Goal: Complete application form

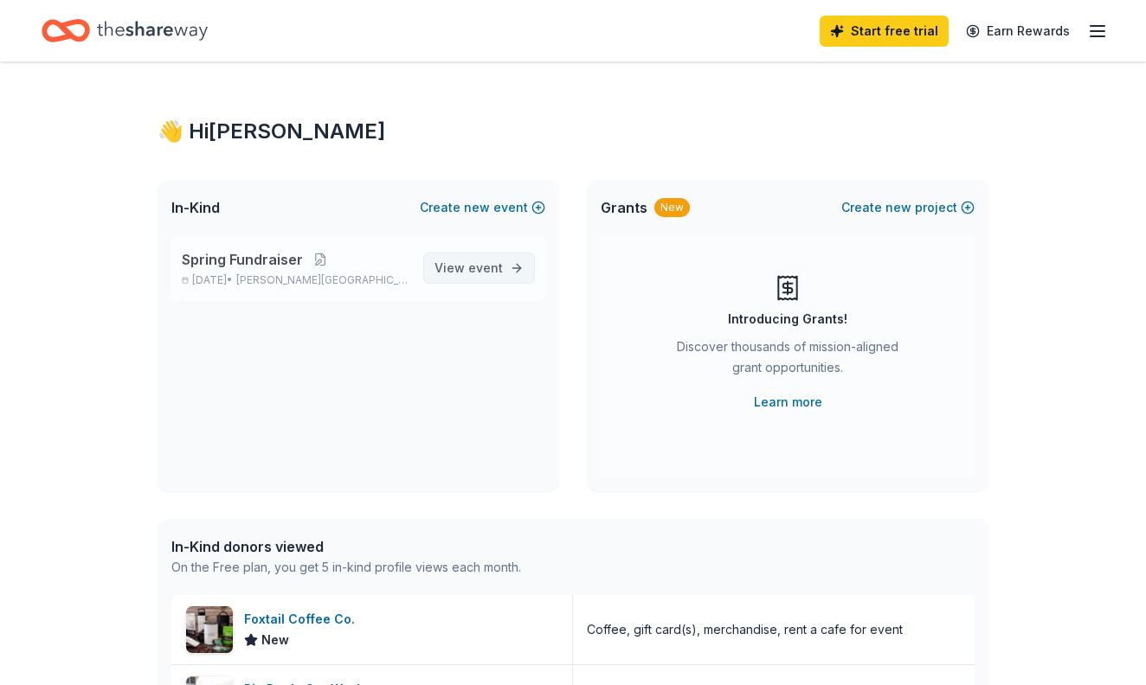
click at [466, 267] on span "View event" at bounding box center [468, 268] width 68 height 21
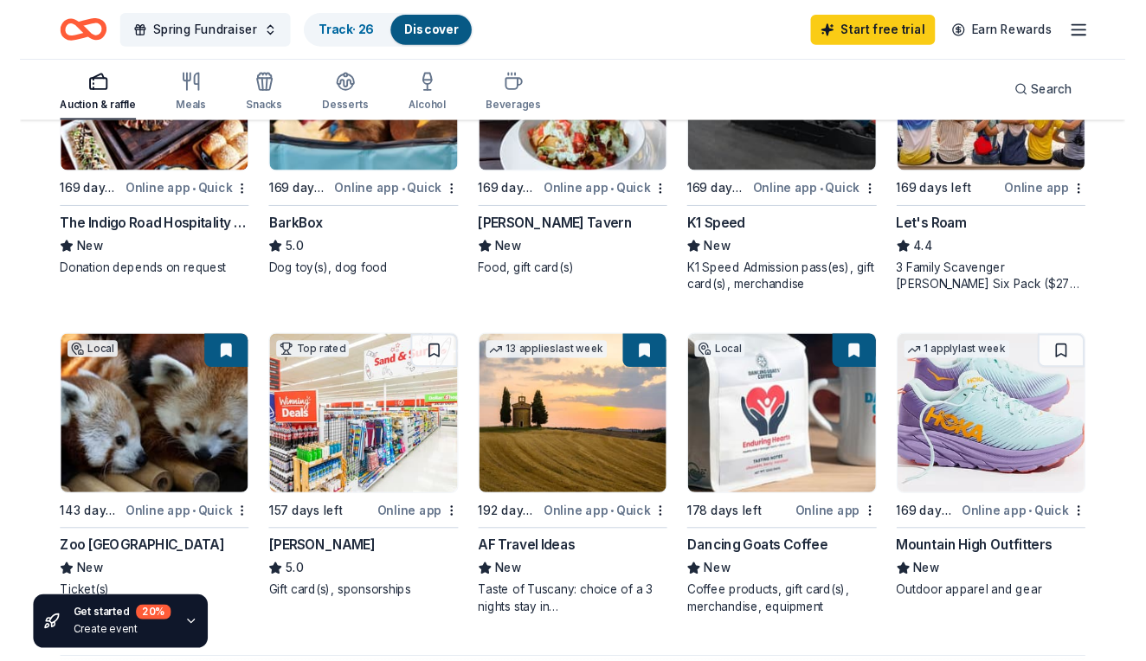
scroll to position [997, 0]
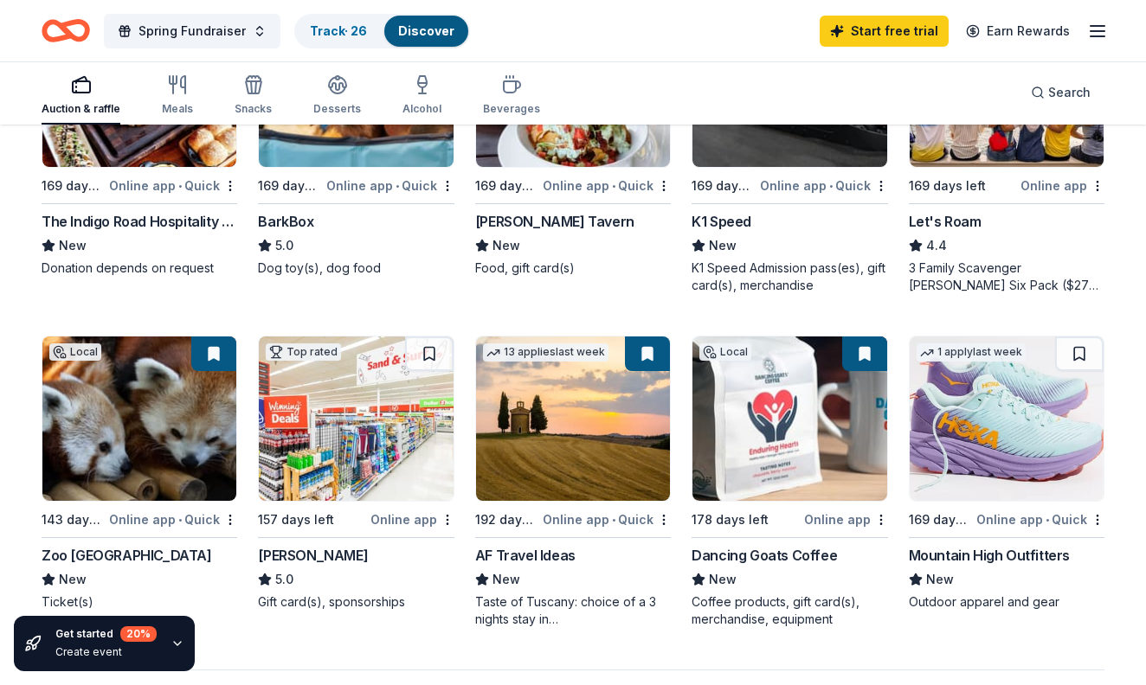
click at [946, 545] on div "Mountain High Outfitters" at bounding box center [989, 555] width 161 height 21
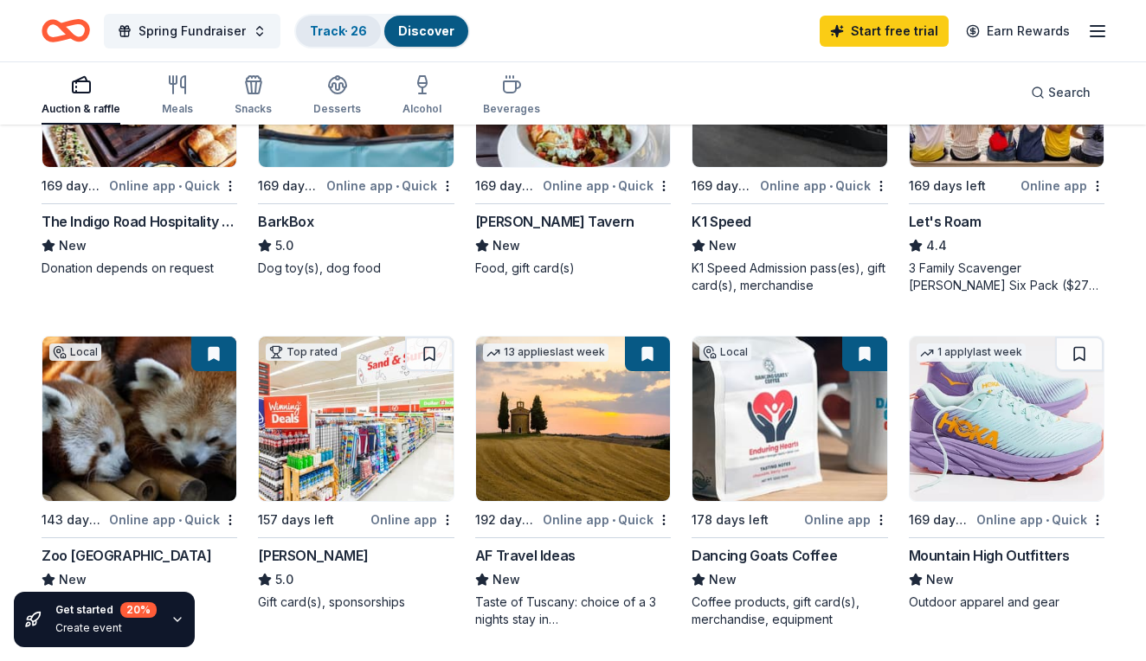
click at [351, 28] on link "Track · 26" at bounding box center [338, 30] width 57 height 15
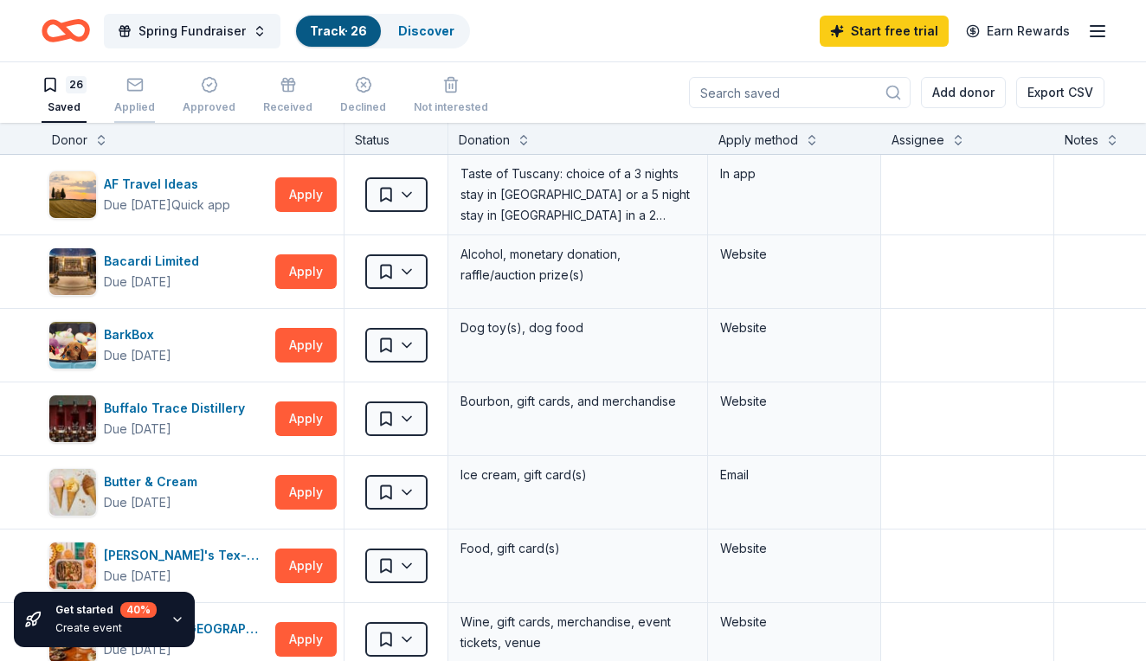
click at [133, 94] on div "Applied" at bounding box center [134, 95] width 41 height 38
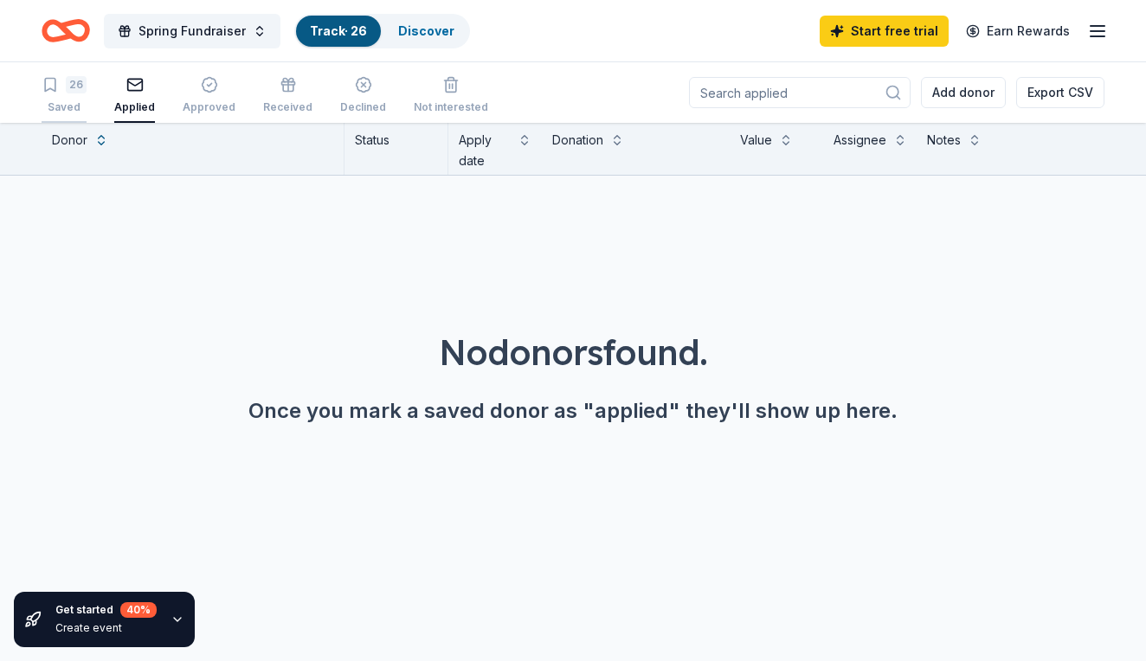
click at [68, 90] on div "26" at bounding box center [76, 84] width 21 height 17
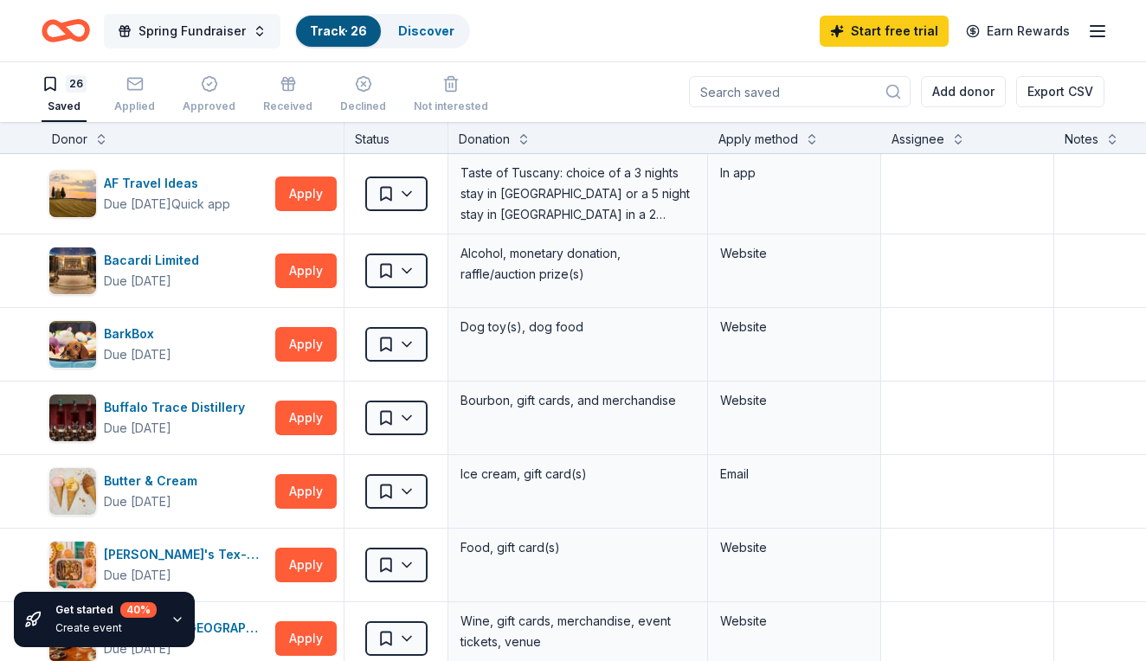
scroll to position [1, 0]
click at [1012, 342] on textarea at bounding box center [967, 344] width 169 height 69
click at [132, 93] on div "Applied" at bounding box center [134, 94] width 41 height 38
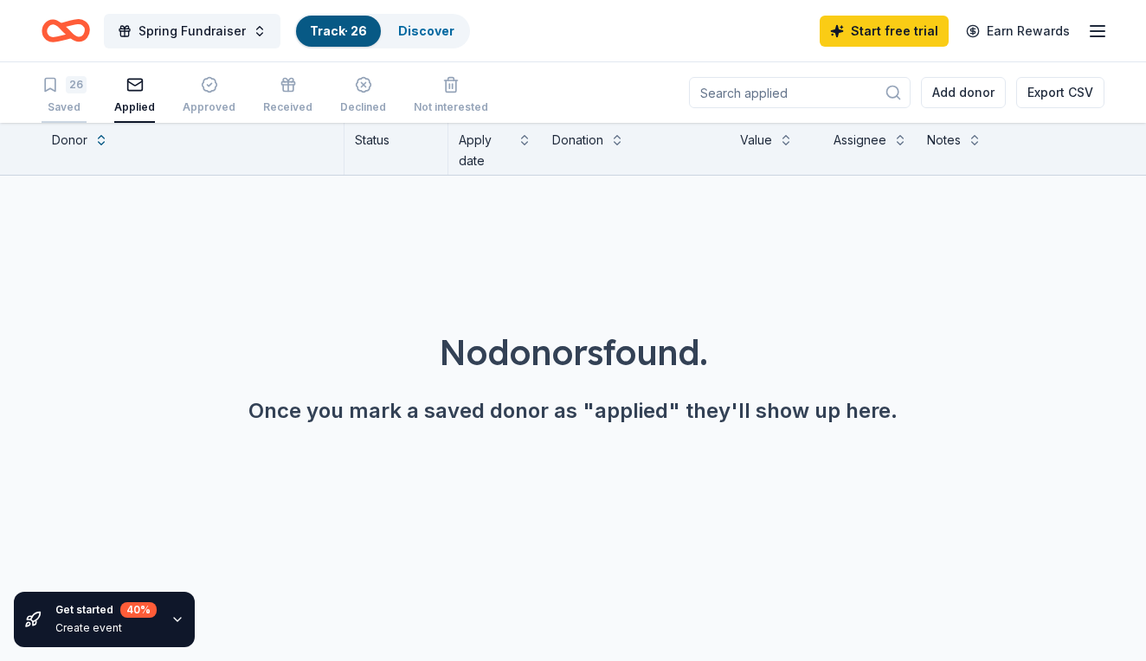
click at [69, 95] on div "26 Saved" at bounding box center [64, 95] width 45 height 38
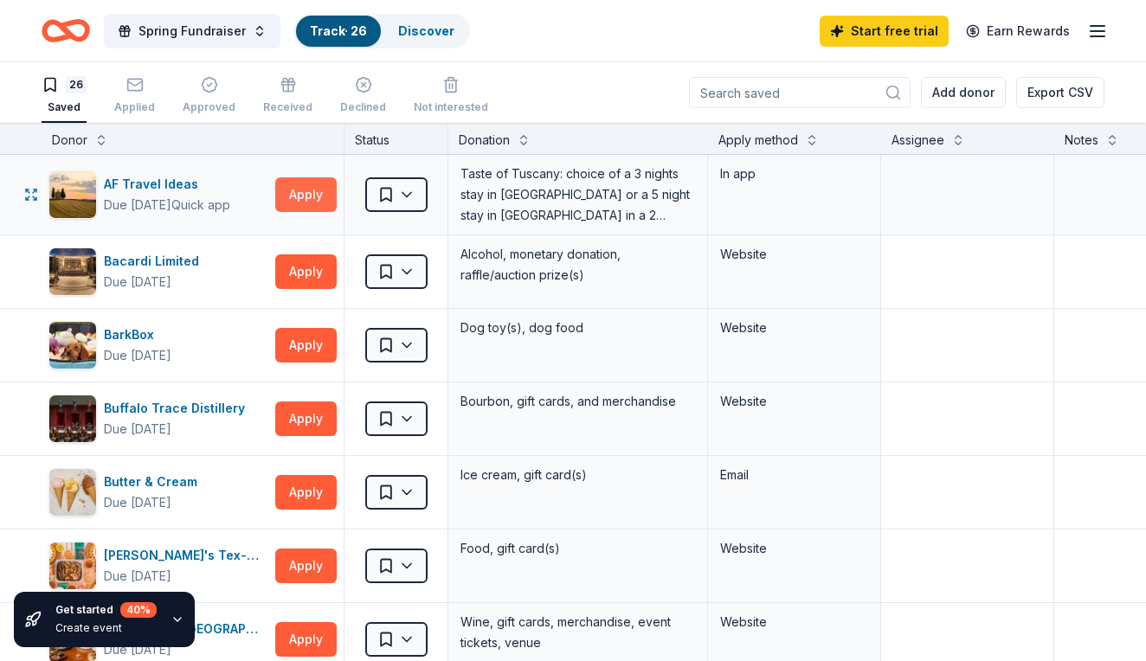
click at [310, 197] on button "Apply" at bounding box center [305, 194] width 61 height 35
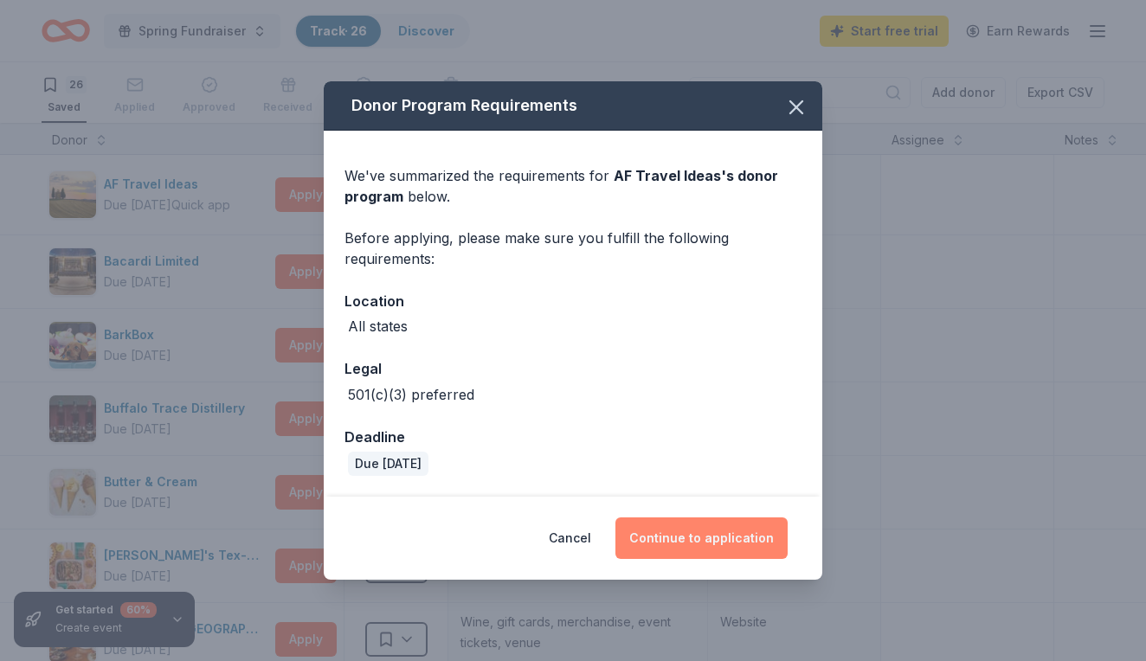
click at [699, 533] on button "Continue to application" at bounding box center [701, 538] width 172 height 42
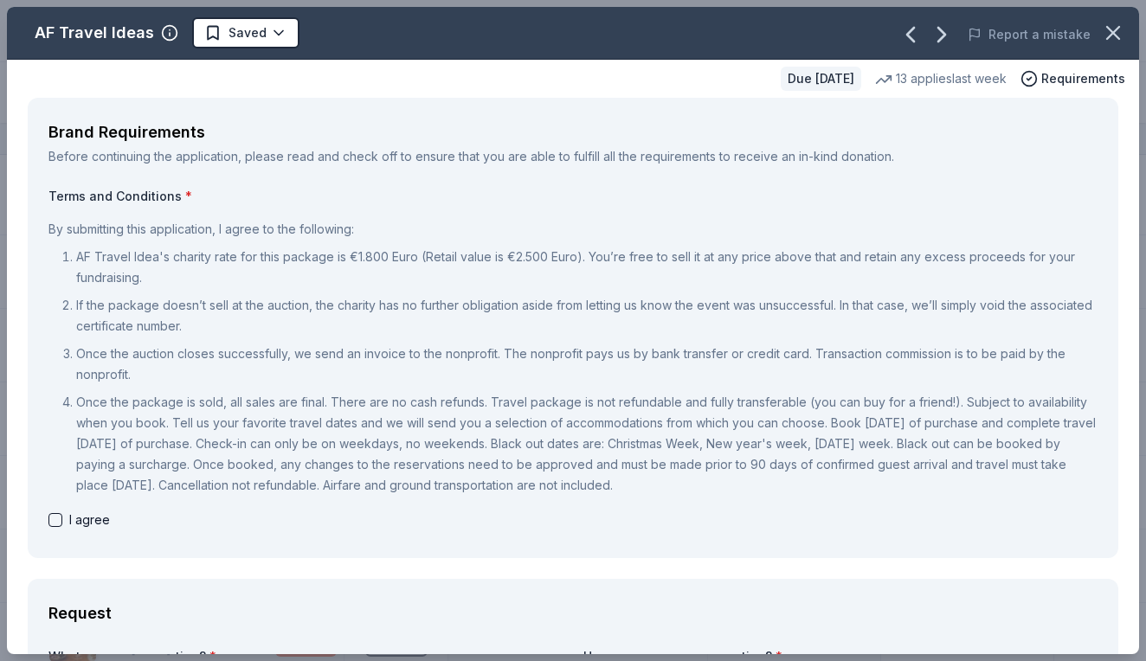
click at [57, 517] on button "button" at bounding box center [55, 520] width 14 height 14
checkbox input "true"
click at [225, 530] on div "Terms and Conditions * By submitting this application, I agree to the following…" at bounding box center [572, 363] width 1049 height 350
click at [1097, 273] on div "Brand Requirements Before continuing the application, please read and check off…" at bounding box center [573, 328] width 1090 height 460
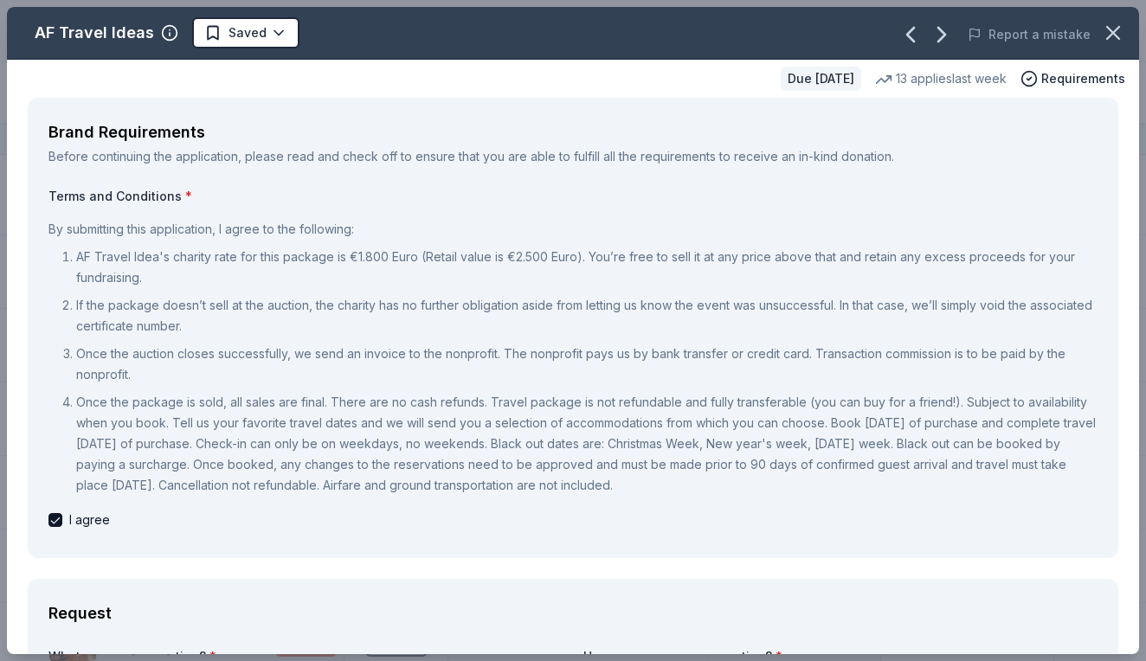
click at [691, 464] on p "Once the package is sold, all sales are final. There are no cash refunds. Trave…" at bounding box center [586, 444] width 1021 height 104
click at [1145, 221] on html "Spring Fundraiser Track · 26 Discover Start free trial Earn Rewards 26 Saved Ap…" at bounding box center [573, 330] width 1146 height 661
drag, startPoint x: 742, startPoint y: 642, endPoint x: 753, endPoint y: 581, distance: 61.5
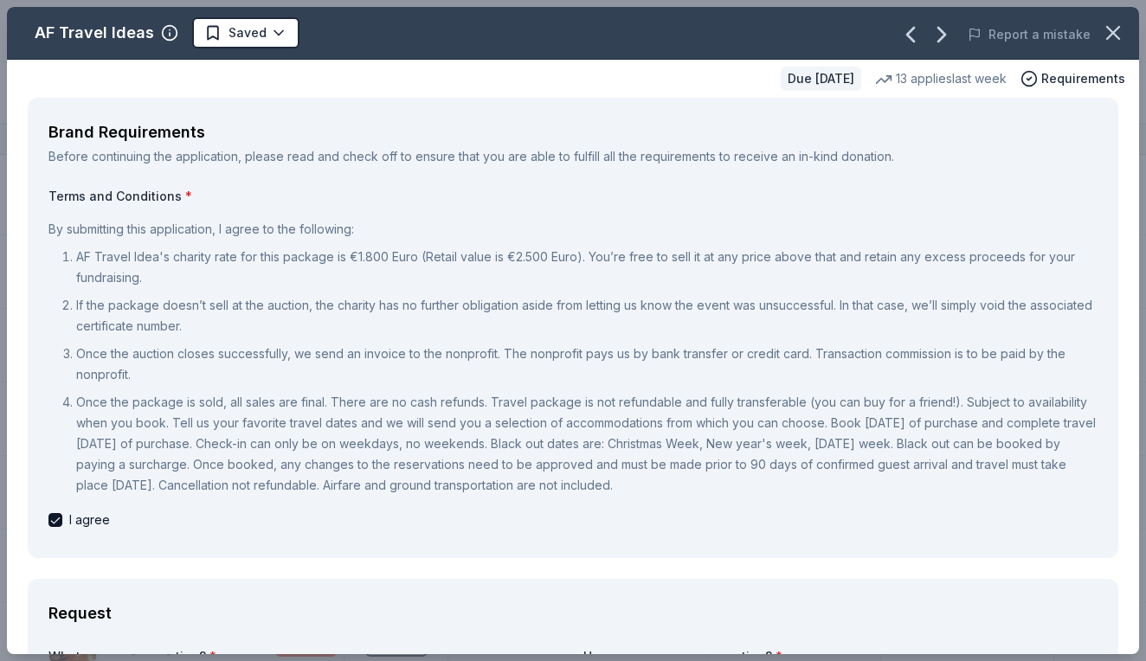
drag, startPoint x: 728, startPoint y: 594, endPoint x: 733, endPoint y: 570, distance: 23.9
click at [736, 247] on p "AF Travel Idea's charity rate for this package is €1.800 Euro (Retail value is …" at bounding box center [586, 268] width 1021 height 42
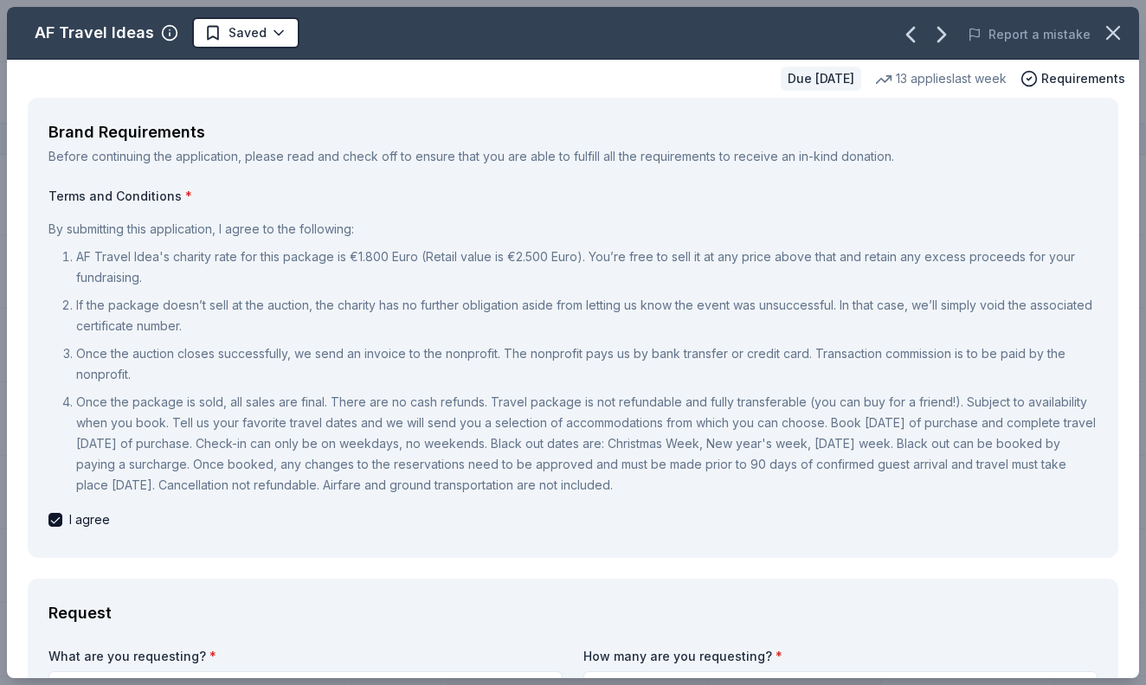
click at [279, 676] on html "Spring Fundraiser Track · 26 Discover Start free trial Earn Rewards 26 Saved Ap…" at bounding box center [573, 342] width 1146 height 685
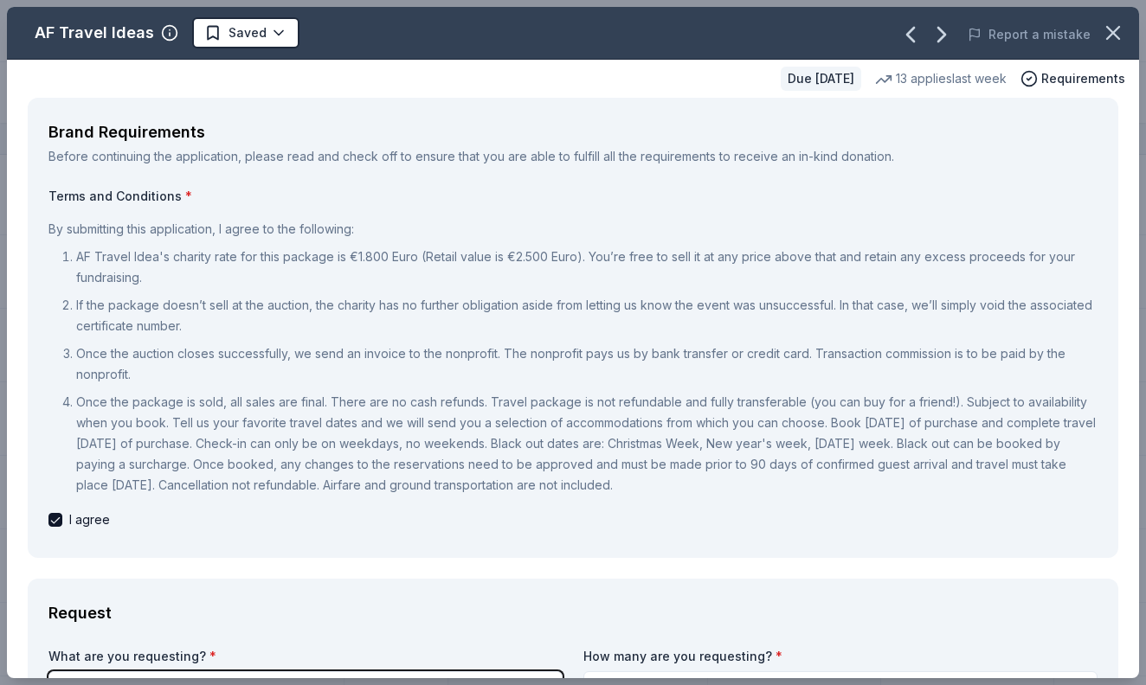
click at [569, 359] on html "Spring Fundraiser Track · 26 Discover Start free trial Earn Rewards 26 Saved Ap…" at bounding box center [573, 342] width 1146 height 685
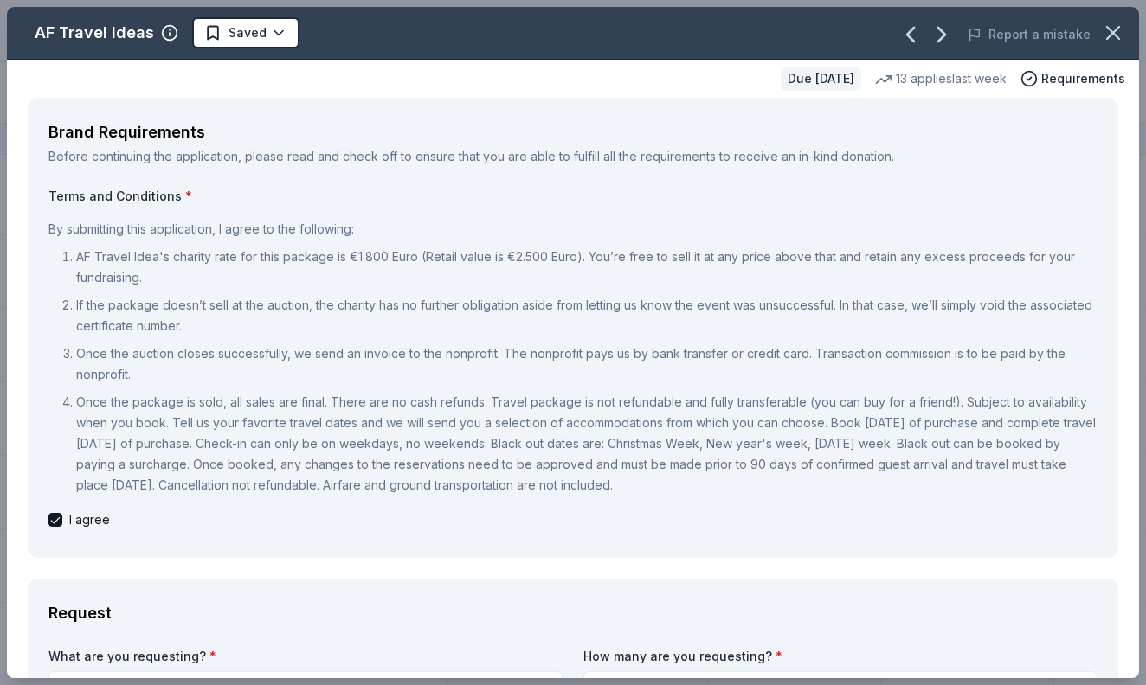
click at [436, 517] on div "I agree" at bounding box center [572, 520] width 1049 height 21
click at [399, 613] on div "Request" at bounding box center [572, 614] width 1049 height 28
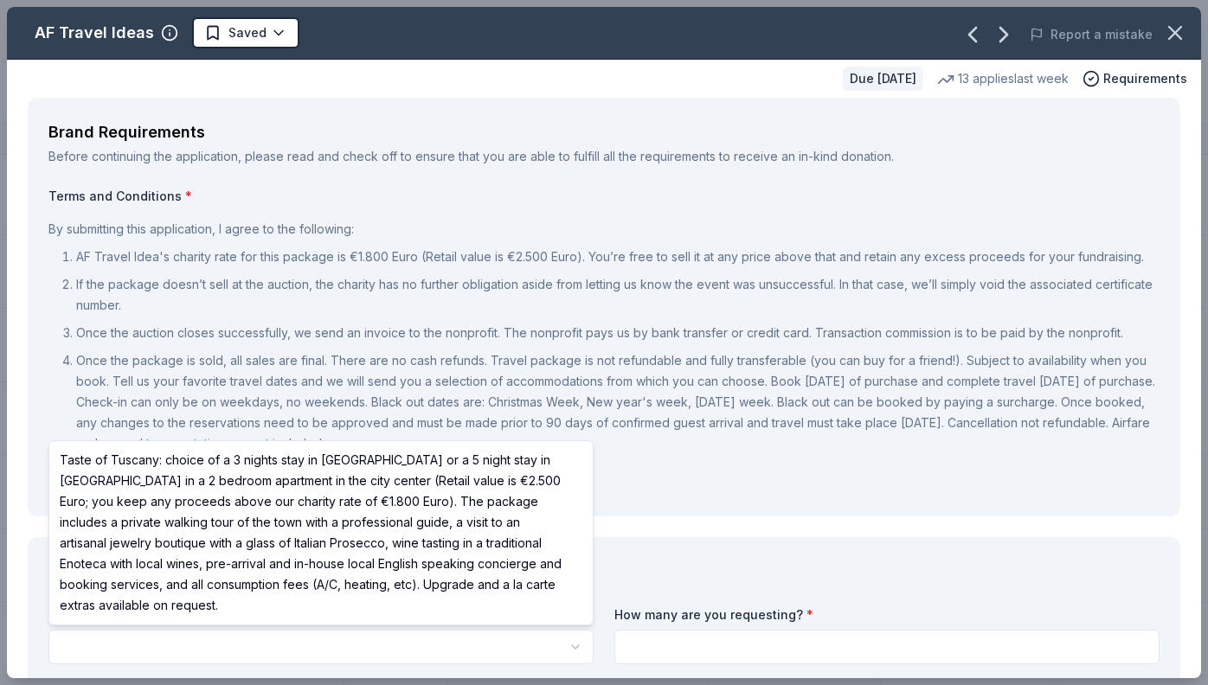
click at [536, 651] on html "Spring Fundraiser Track · 26 Discover Start free trial Earn Rewards 26 Saved Ap…" at bounding box center [604, 342] width 1208 height 685
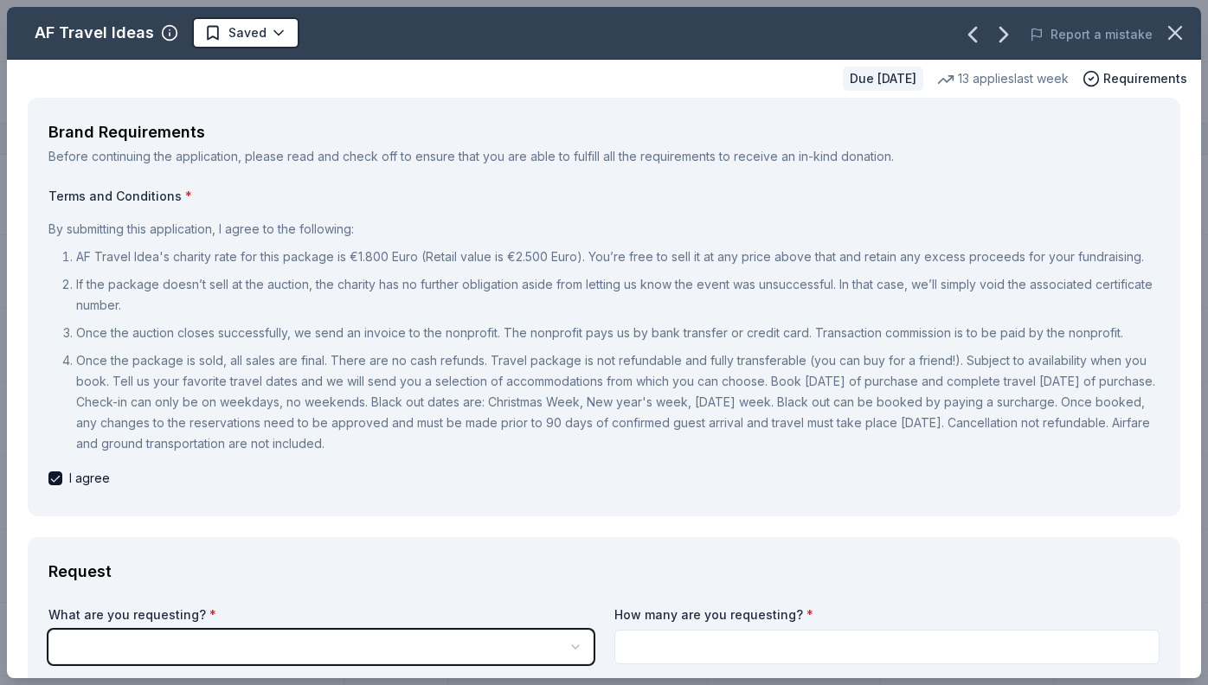
click at [536, 651] on html "Spring Fundraiser Track · 26 Discover Start free trial Earn Rewards 26 Saved Ap…" at bounding box center [604, 342] width 1208 height 685
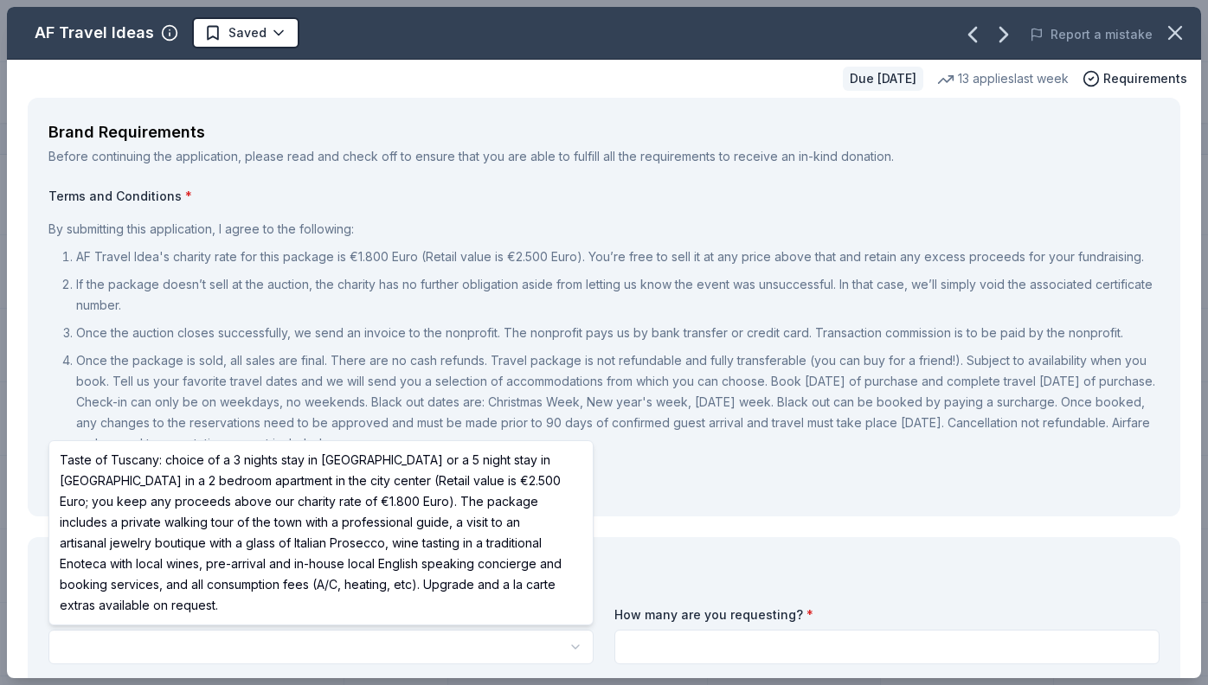
click at [499, 636] on html "Spring Fundraiser Track · 26 Discover Start free trial Earn Rewards 26 Saved Ap…" at bounding box center [604, 342] width 1208 height 685
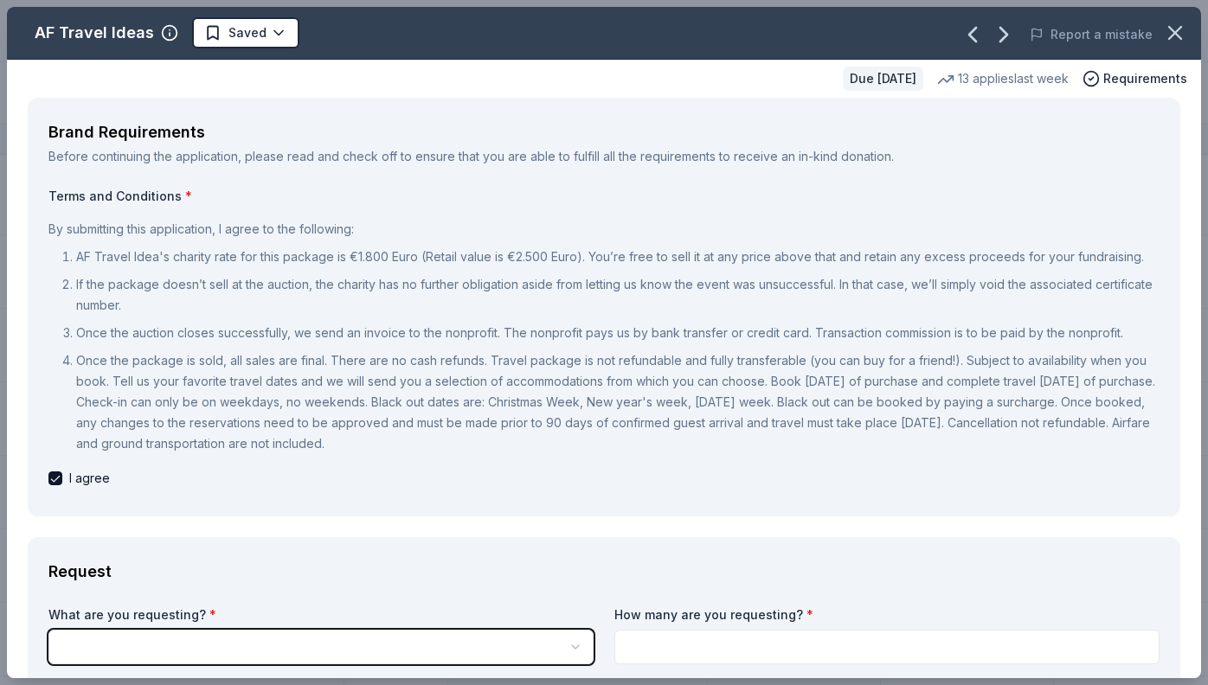
click at [499, 636] on html "Spring Fundraiser Track · 26 Discover Start free trial Earn Rewards 26 Saved Ap…" at bounding box center [604, 342] width 1208 height 685
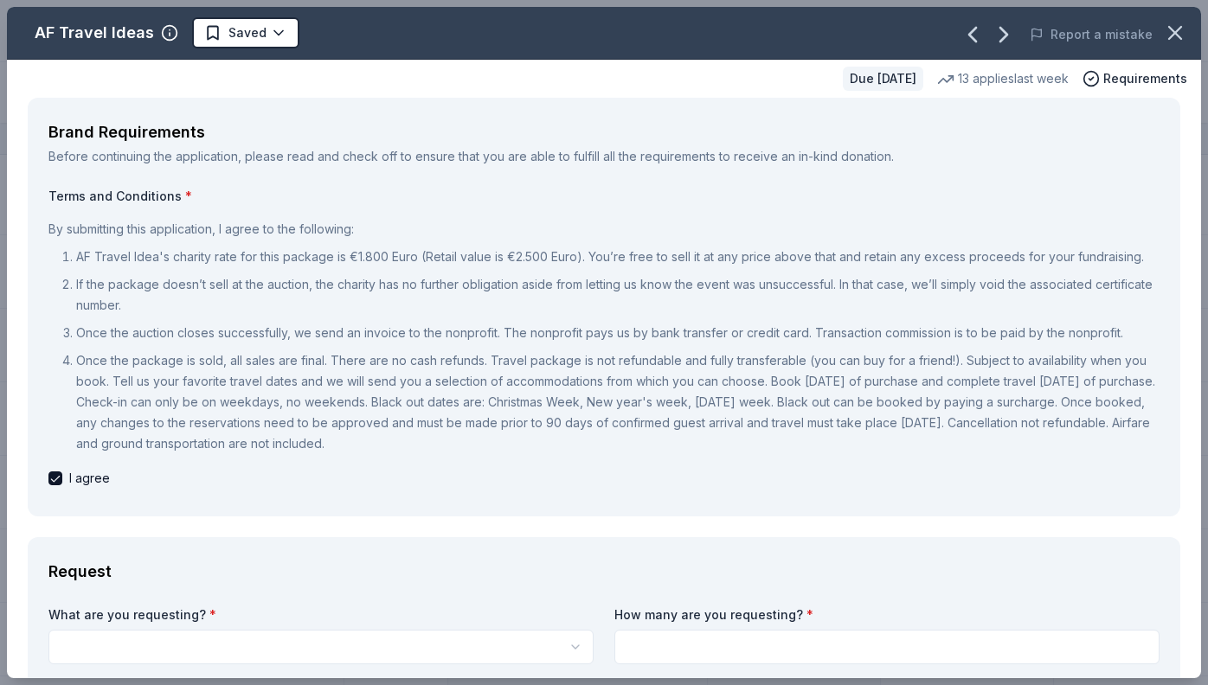
click at [659, 651] on input at bounding box center [886, 647] width 545 height 35
type input "1"
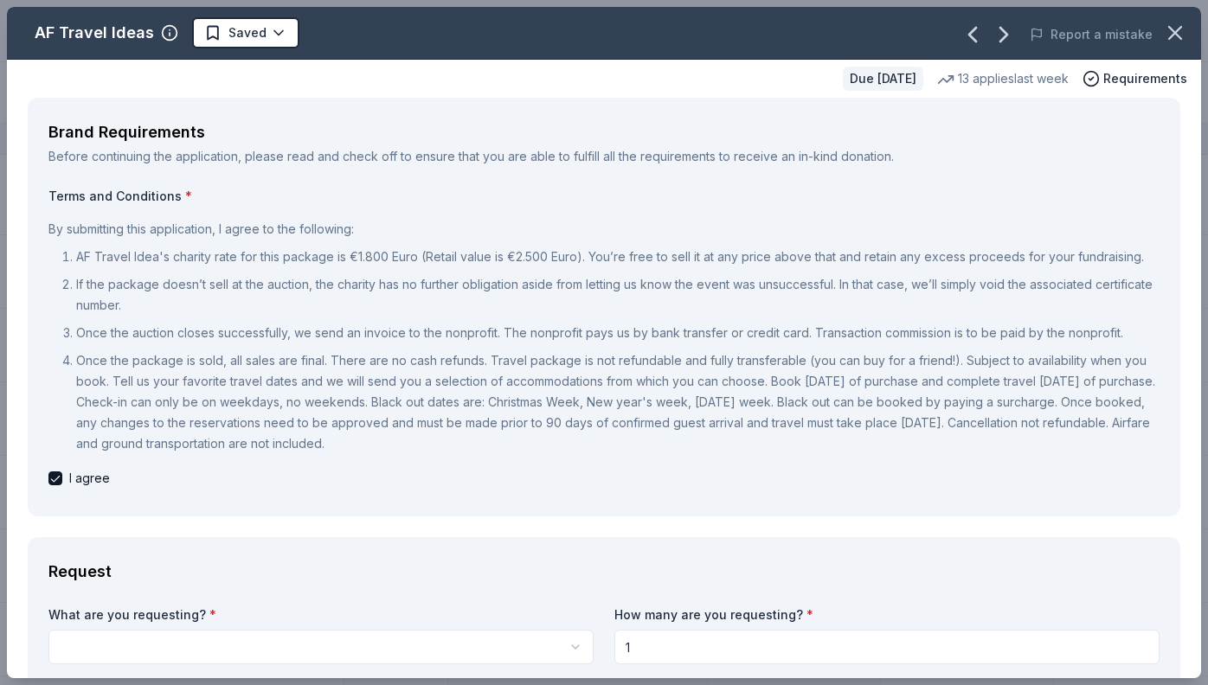
drag, startPoint x: 1201, startPoint y: 436, endPoint x: 1199, endPoint y: 403, distance: 32.9
click at [1145, 403] on div "AF Travel Ideas Saved Report a mistake Due [DATE] 13 applies last week Requirem…" at bounding box center [604, 342] width 1208 height 685
drag, startPoint x: 604, startPoint y: 525, endPoint x: 631, endPoint y: 368, distance: 159.8
drag, startPoint x: 549, startPoint y: 520, endPoint x: 594, endPoint y: 345, distance: 180.7
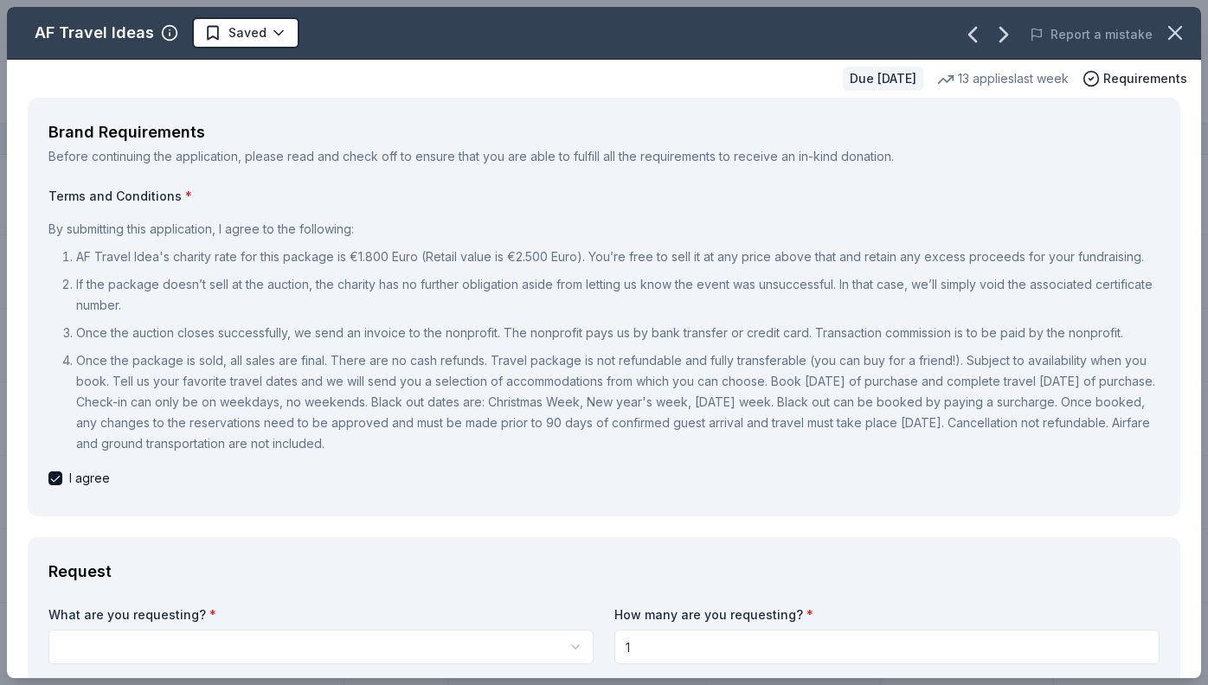
drag, startPoint x: 594, startPoint y: 345, endPoint x: 601, endPoint y: 247, distance: 98.0
click at [601, 247] on ol "AF Travel Idea's charity rate for this package is €1.800 Euro (Retail value is …" at bounding box center [603, 351] width 1111 height 208
drag, startPoint x: 504, startPoint y: 582, endPoint x: 556, endPoint y: 396, distance: 193.1
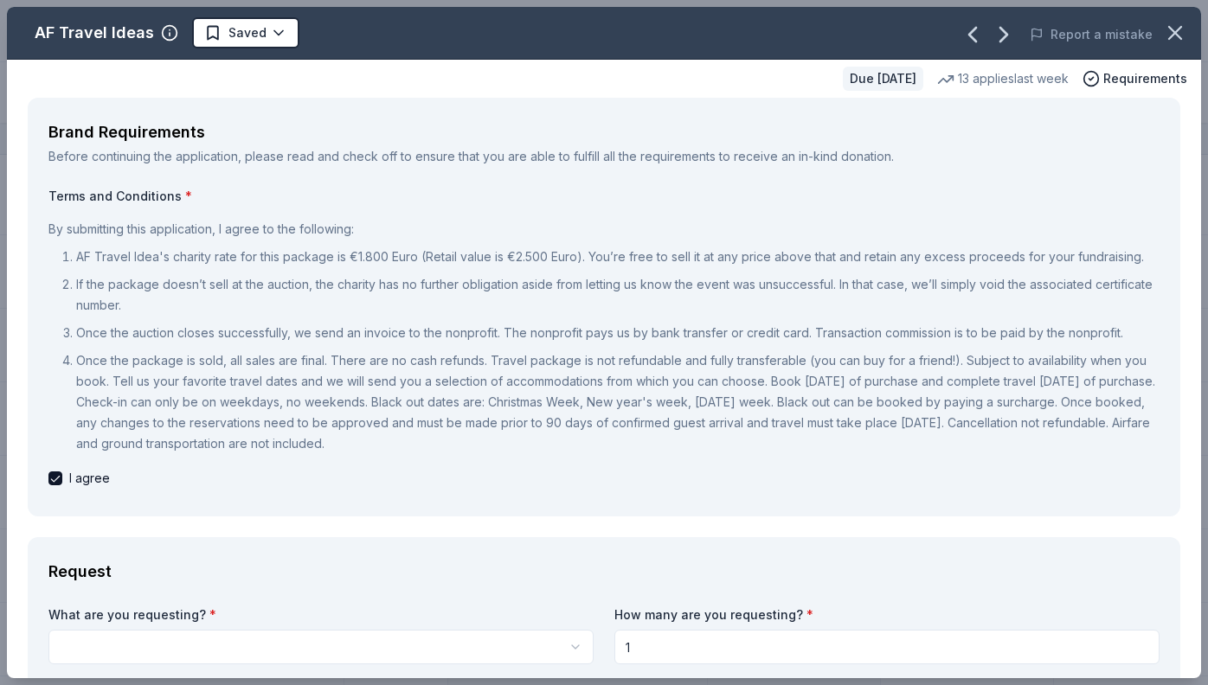
click at [1140, 646] on input "1" at bounding box center [886, 647] width 545 height 35
drag, startPoint x: 1205, startPoint y: 466, endPoint x: 1207, endPoint y: 305, distance: 161.8
click at [1145, 305] on div "AF Travel Ideas Saved Report a mistake Due [DATE] 13 applies last week Requirem…" at bounding box center [604, 342] width 1208 height 685
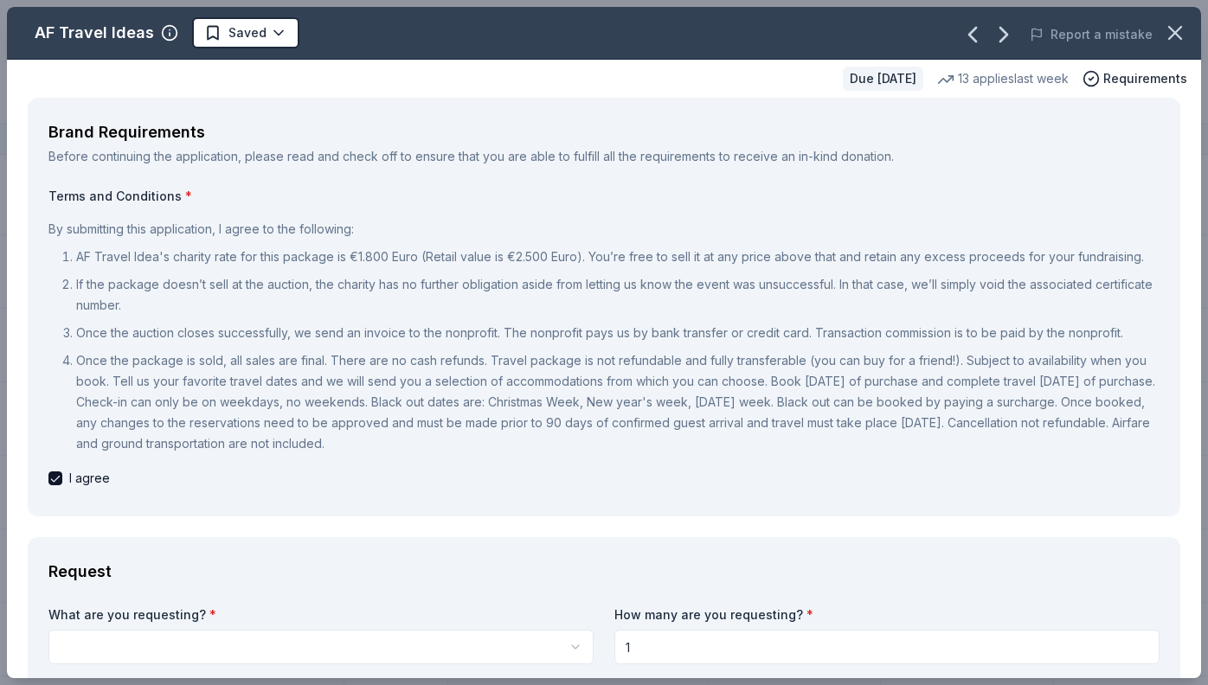
drag, startPoint x: 311, startPoint y: 671, endPoint x: 327, endPoint y: 620, distance: 54.5
drag, startPoint x: 334, startPoint y: 601, endPoint x: 362, endPoint y: 517, distance: 87.6
click at [57, 476] on button "button" at bounding box center [55, 479] width 14 height 14
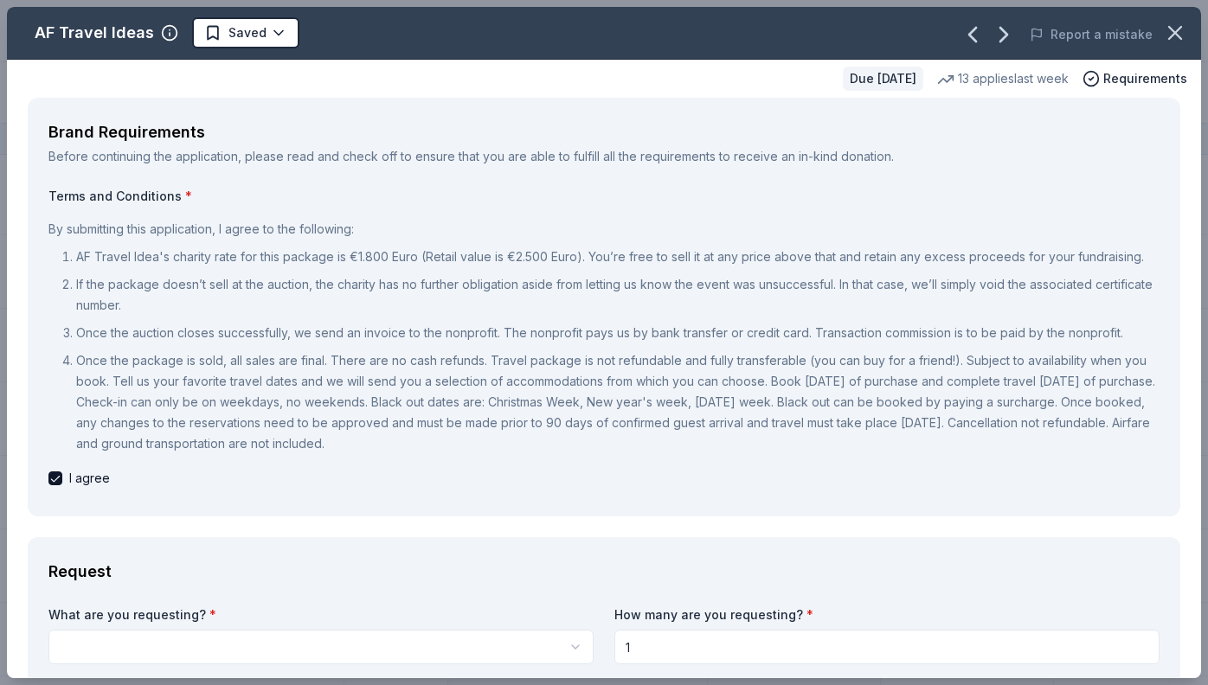
checkbox input "false"
drag, startPoint x: 160, startPoint y: 353, endPoint x: 210, endPoint y: 218, distance: 144.0
click at [209, 219] on div "By submitting this application, I agree to the following: AF Travel Idea's char…" at bounding box center [603, 336] width 1111 height 249
click at [980, 32] on icon "button" at bounding box center [973, 35] width 28 height 28
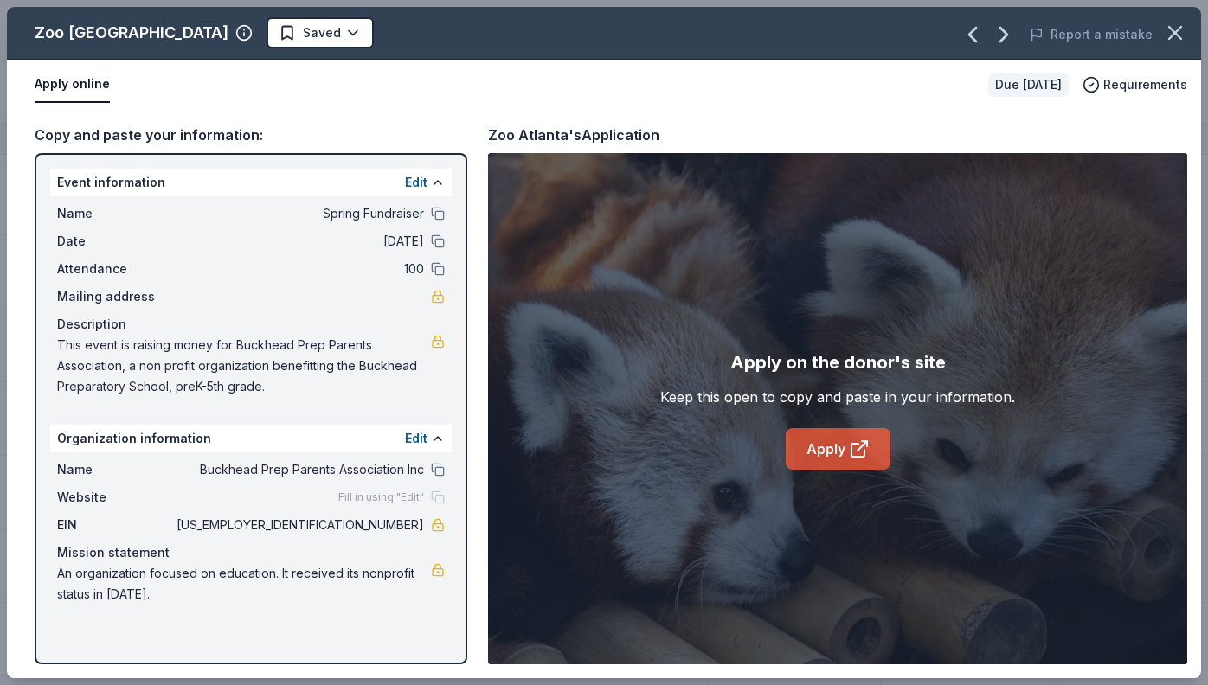
click at [849, 444] on icon at bounding box center [859, 449] width 21 height 21
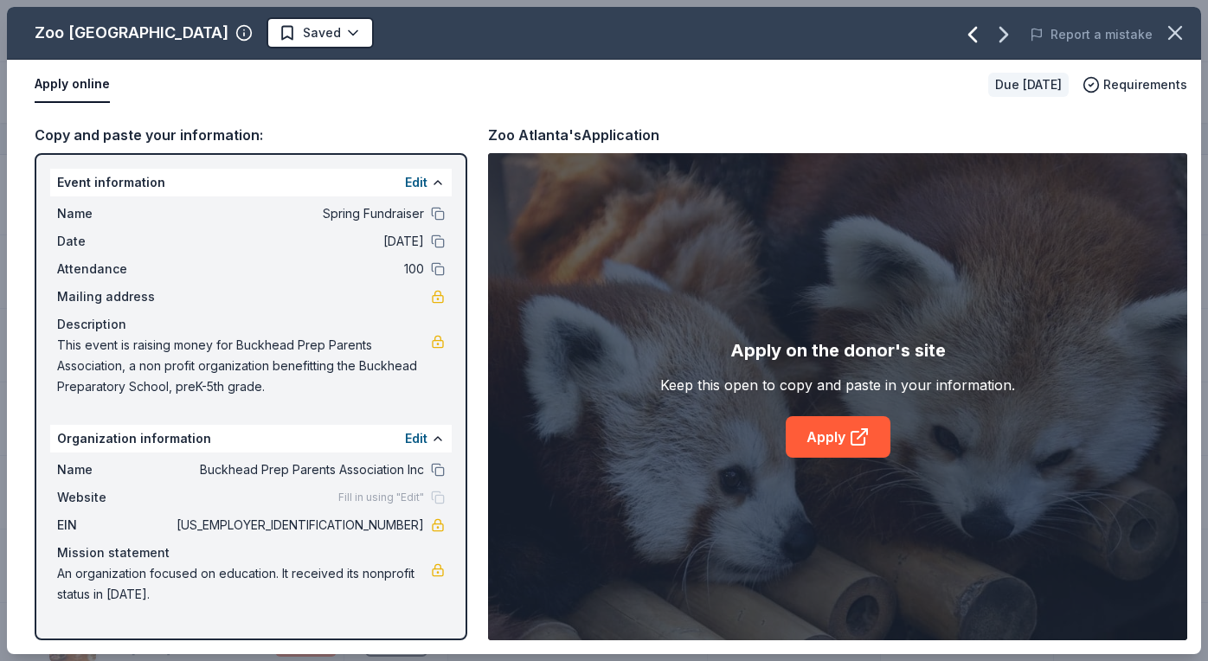
click at [980, 35] on icon "button" at bounding box center [973, 35] width 28 height 28
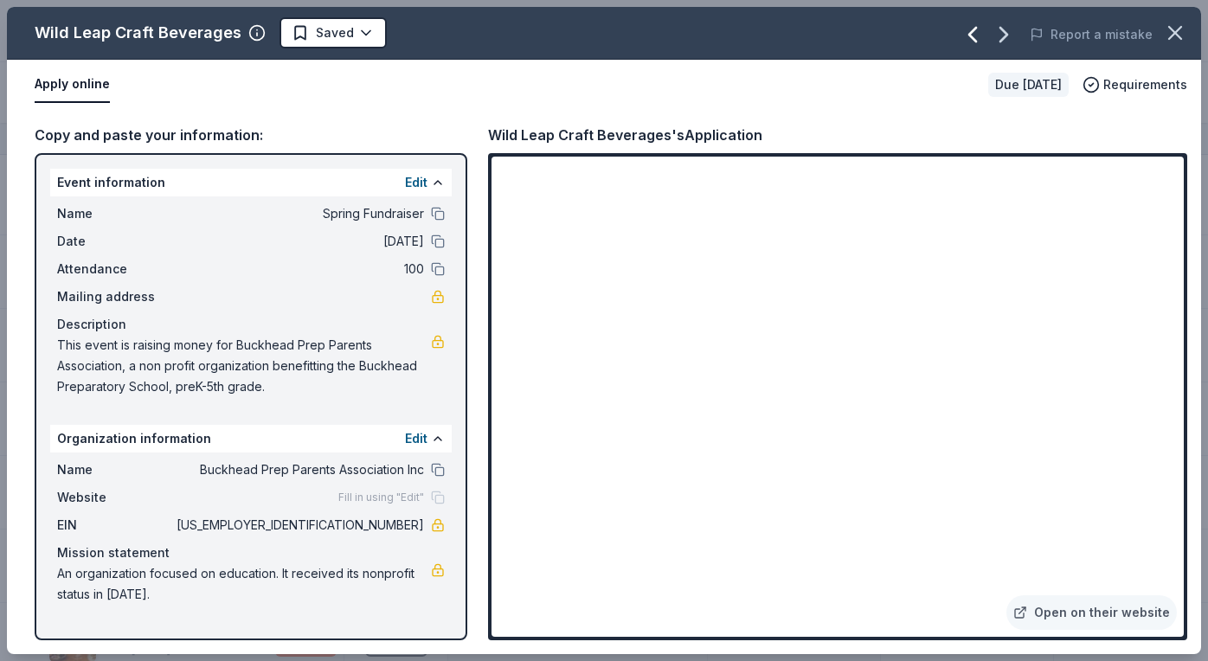
click at [980, 35] on icon "button" at bounding box center [973, 35] width 28 height 28
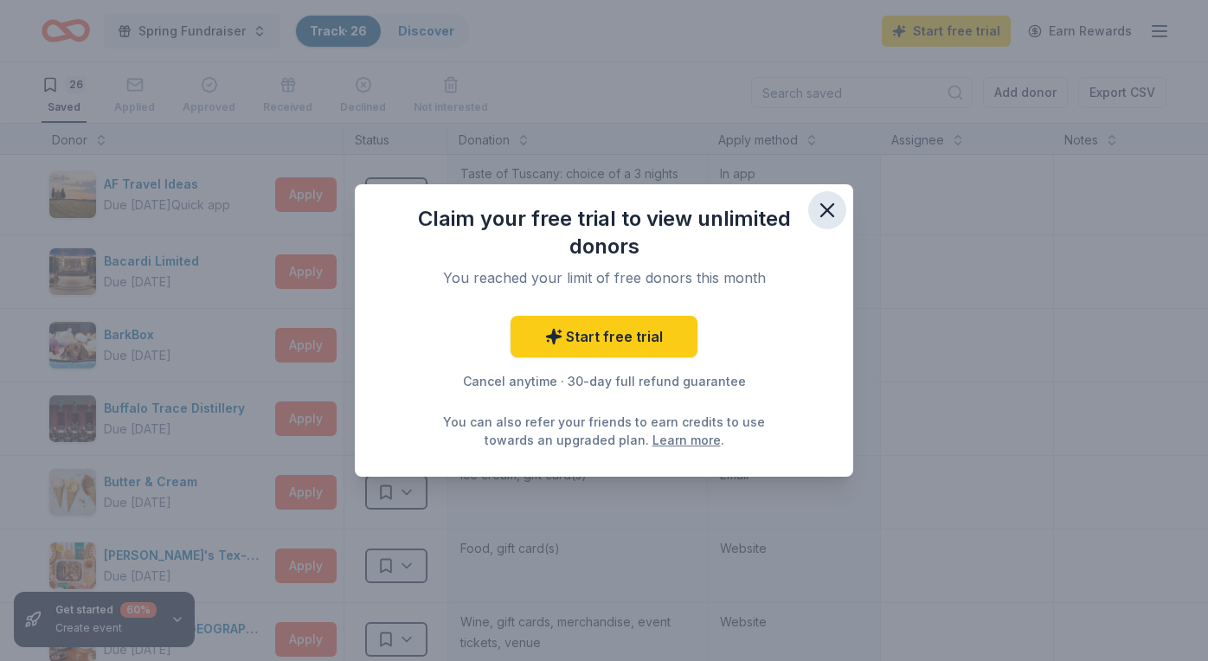
click at [825, 209] on icon "button" at bounding box center [827, 210] width 24 height 24
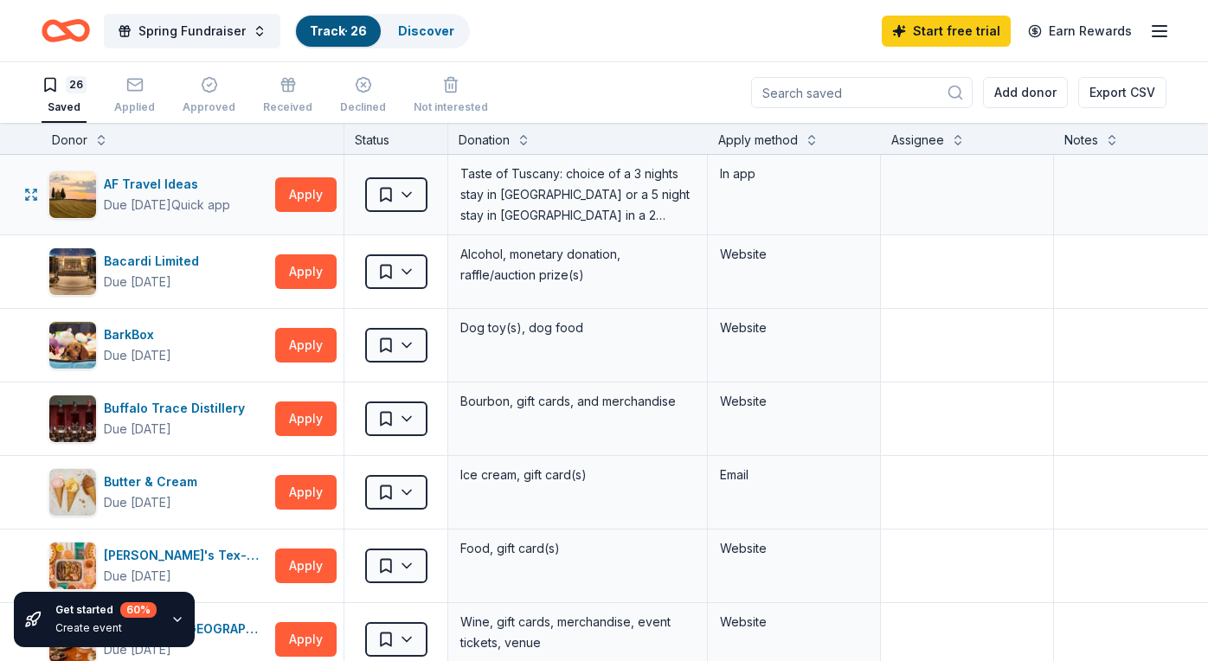
click at [724, 196] on div "In app" at bounding box center [794, 195] width 173 height 80
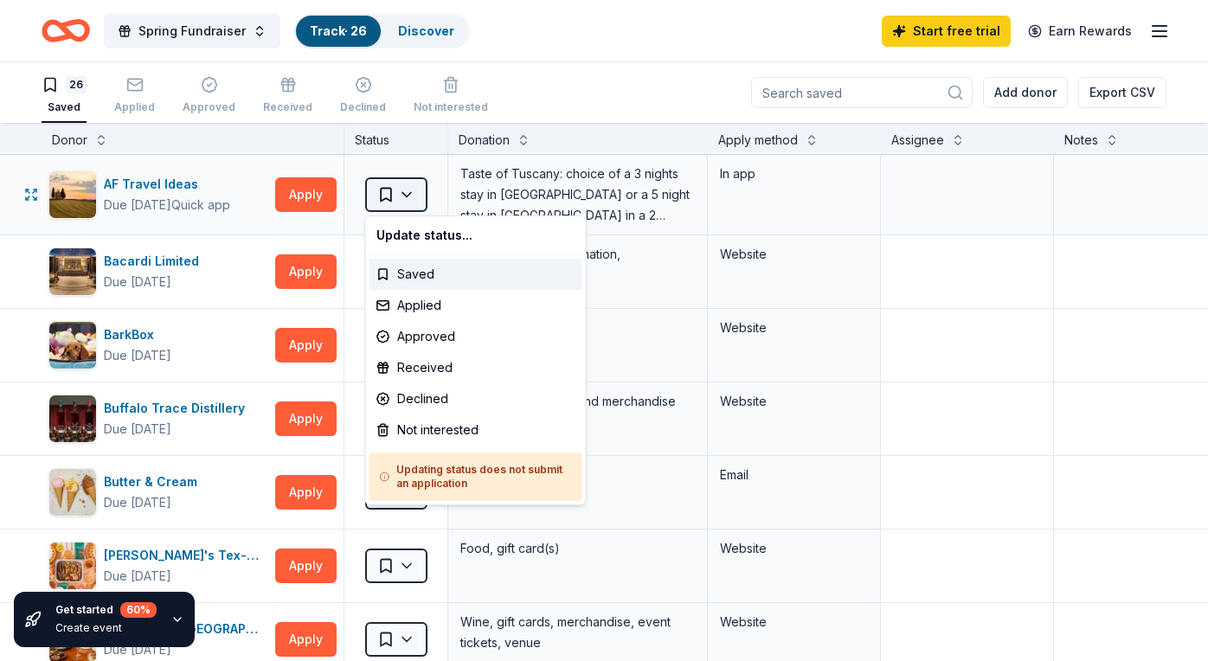
click at [390, 191] on html "Spring Fundraiser Track · 26 Discover Start free trial Earn Rewards 26 Saved Ap…" at bounding box center [604, 330] width 1208 height 661
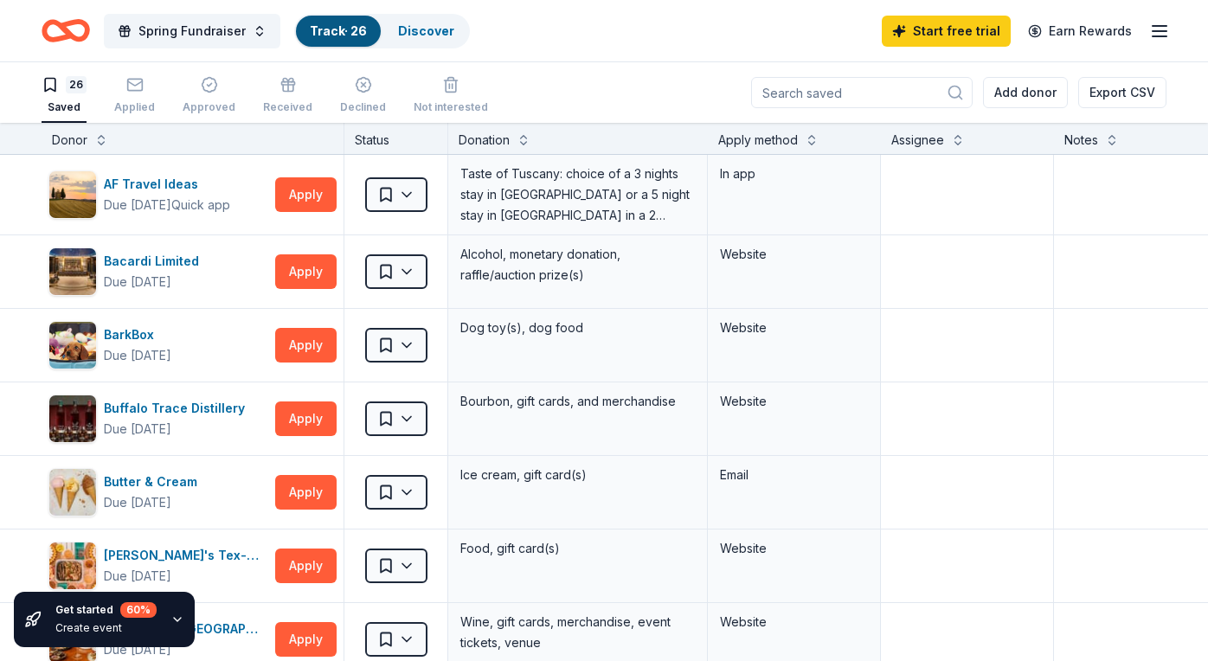
click at [391, 191] on html "Spring Fundraiser Track · 26 Discover Start free trial Earn Rewards 26 Saved Ap…" at bounding box center [604, 330] width 1208 height 661
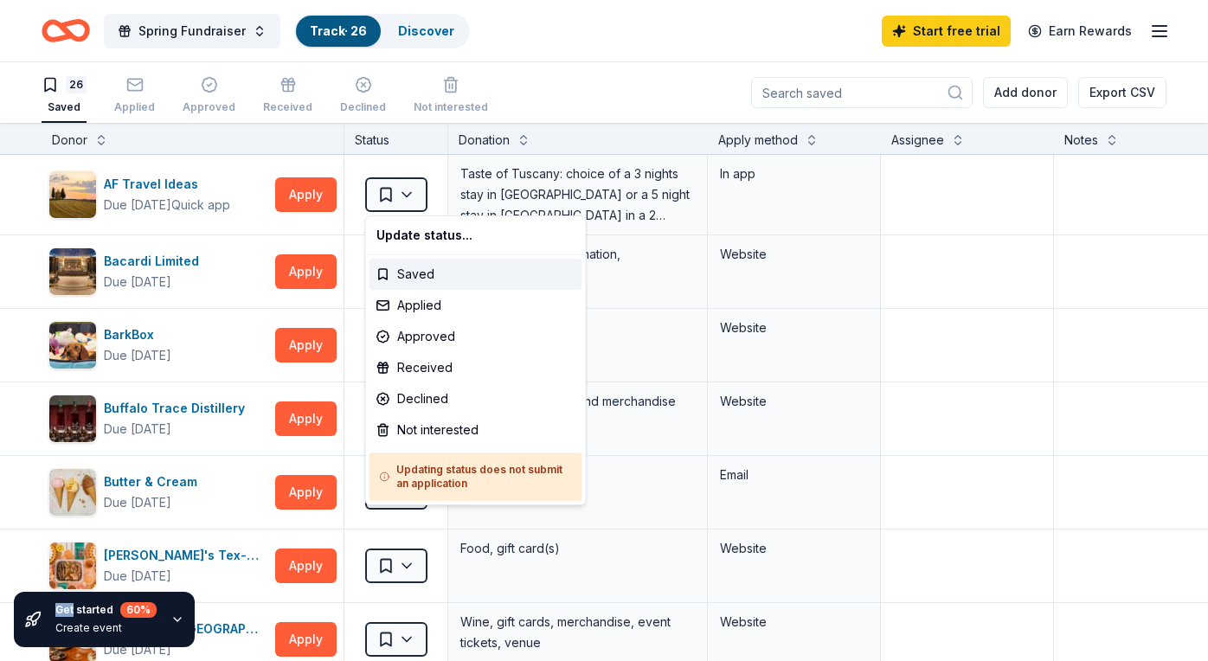
click at [391, 191] on html "Spring Fundraiser Track · 26 Discover Start free trial Earn Rewards 26 Saved Ap…" at bounding box center [604, 330] width 1208 height 661
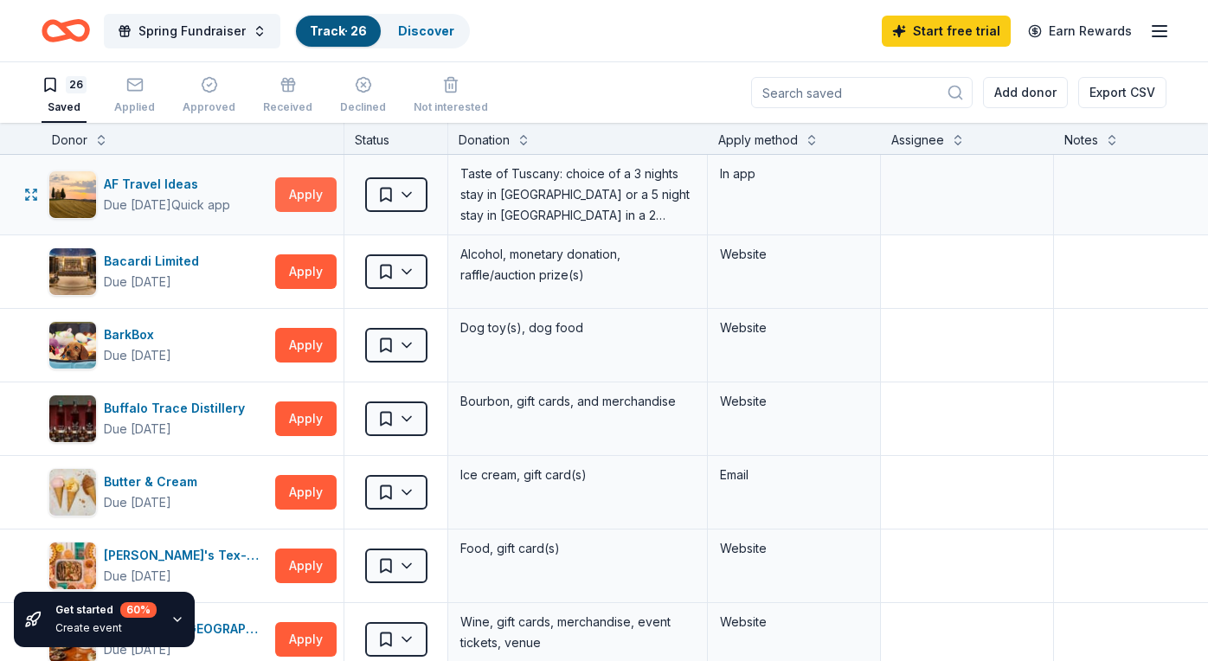
click at [324, 193] on button "Apply" at bounding box center [305, 194] width 61 height 35
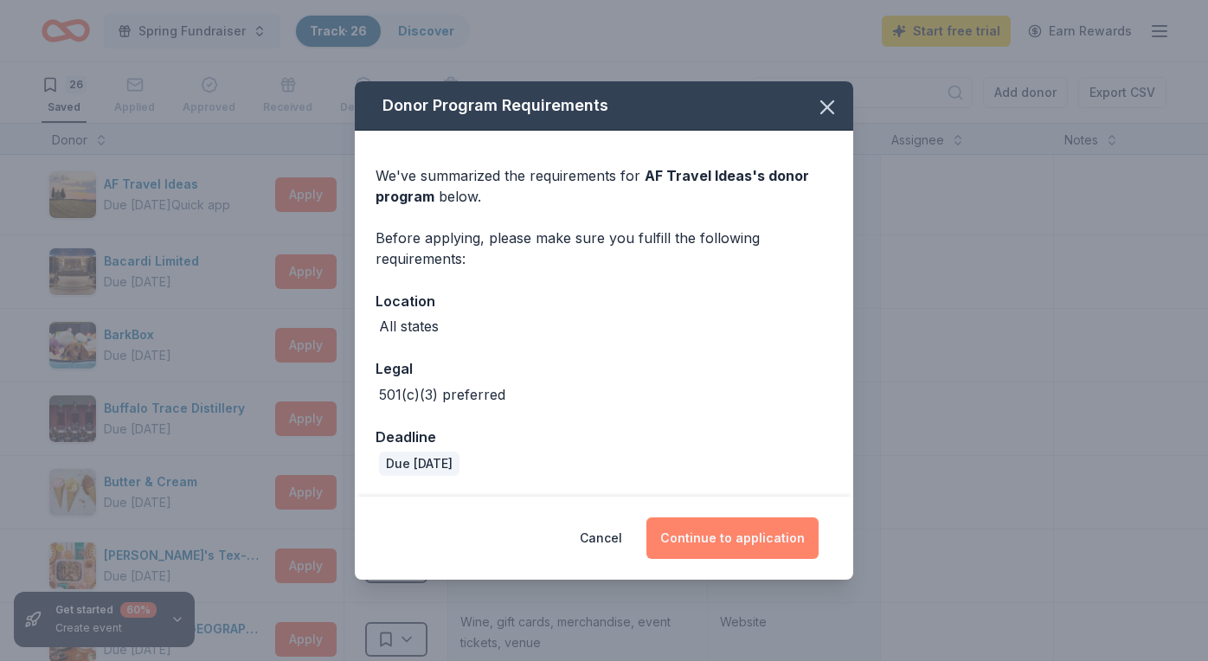
click at [710, 534] on button "Continue to application" at bounding box center [732, 538] width 172 height 42
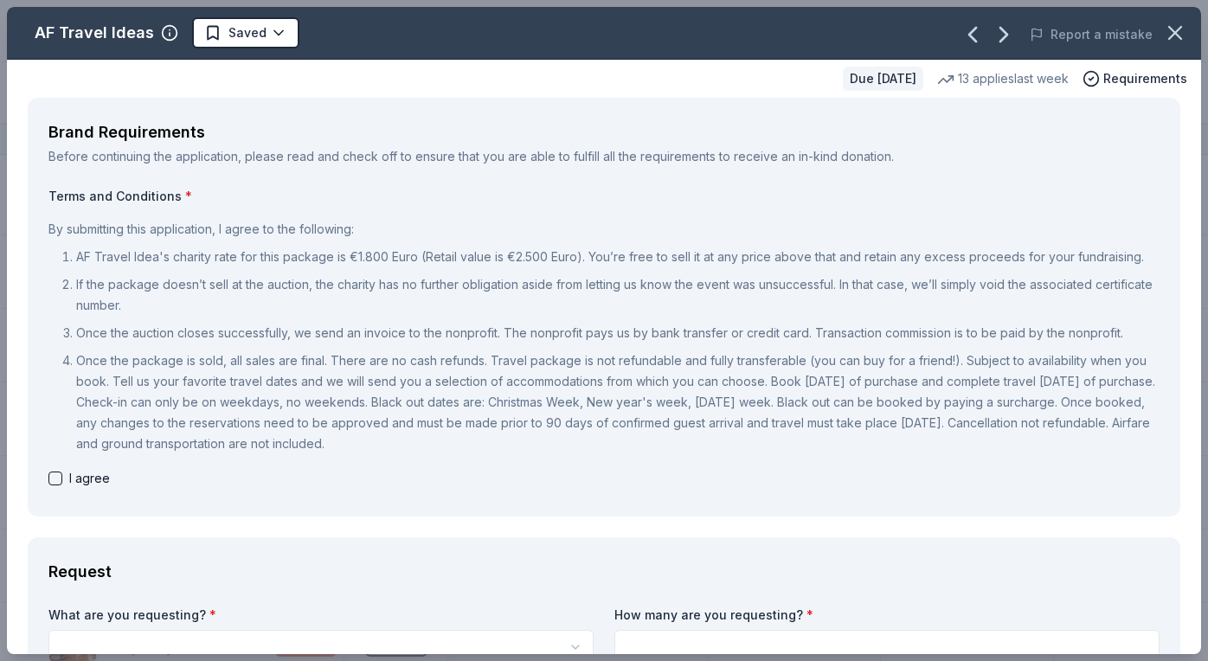
click at [56, 474] on button "button" at bounding box center [55, 479] width 14 height 14
checkbox input "true"
click at [369, 460] on div "Terms and Conditions * By submitting this application, I agree to the following…" at bounding box center [603, 338] width 1111 height 301
click at [1145, 376] on div "Brand Requirements Before continuing the application, please read and check off…" at bounding box center [604, 307] width 1153 height 419
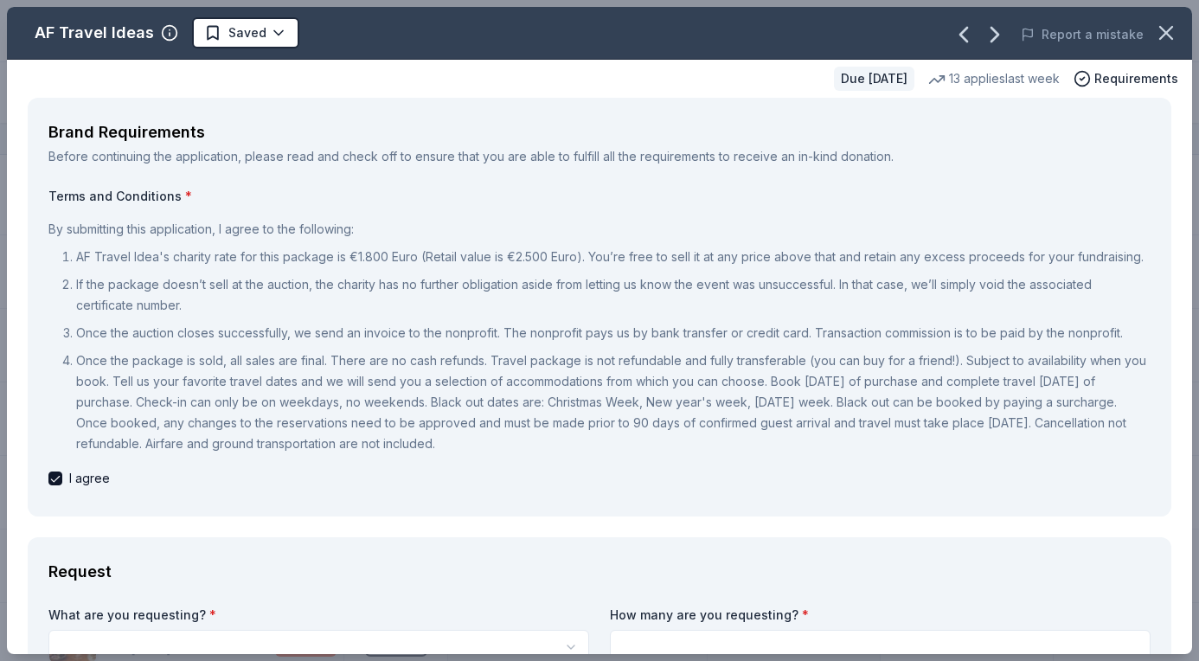
drag, startPoint x: 1178, startPoint y: 534, endPoint x: 1127, endPoint y: 526, distance: 51.6
drag, startPoint x: 1010, startPoint y: 572, endPoint x: 993, endPoint y: 440, distance: 132.5
drag, startPoint x: 993, startPoint y: 440, endPoint x: 993, endPoint y: 344, distance: 96.1
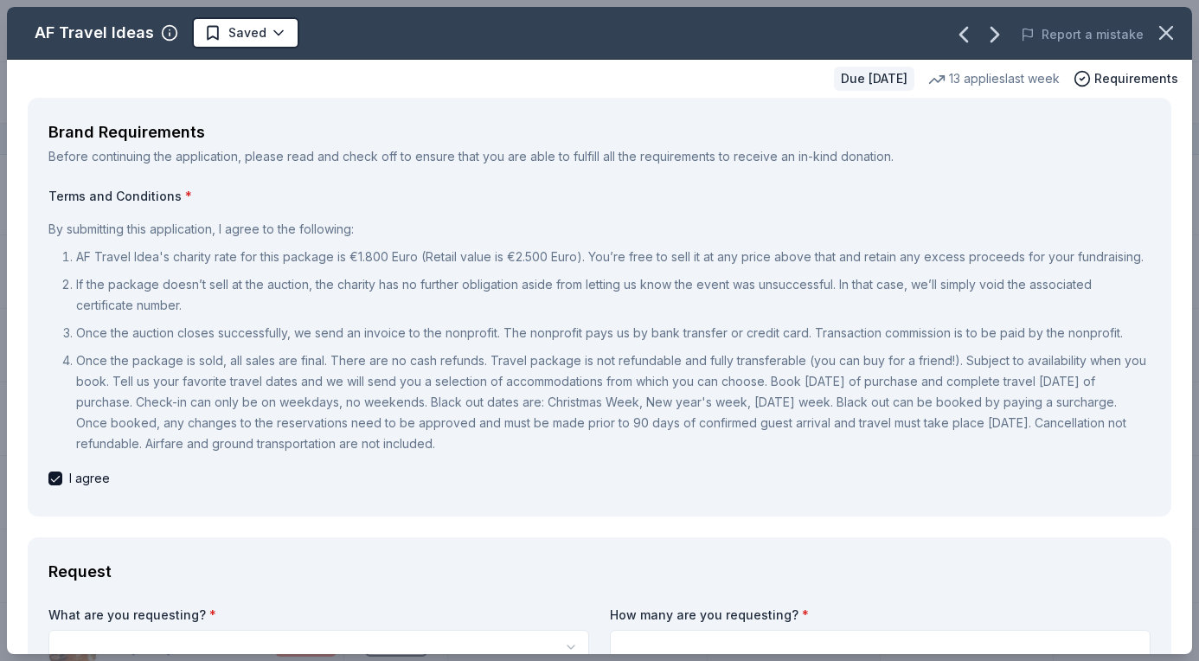
click at [993, 344] on ol "AF Travel Idea's charity rate for this package is €1.800 Euro (Retail value is …" at bounding box center [599, 351] width 1102 height 208
drag, startPoint x: 851, startPoint y: 524, endPoint x: 880, endPoint y: 251, distance: 274.2
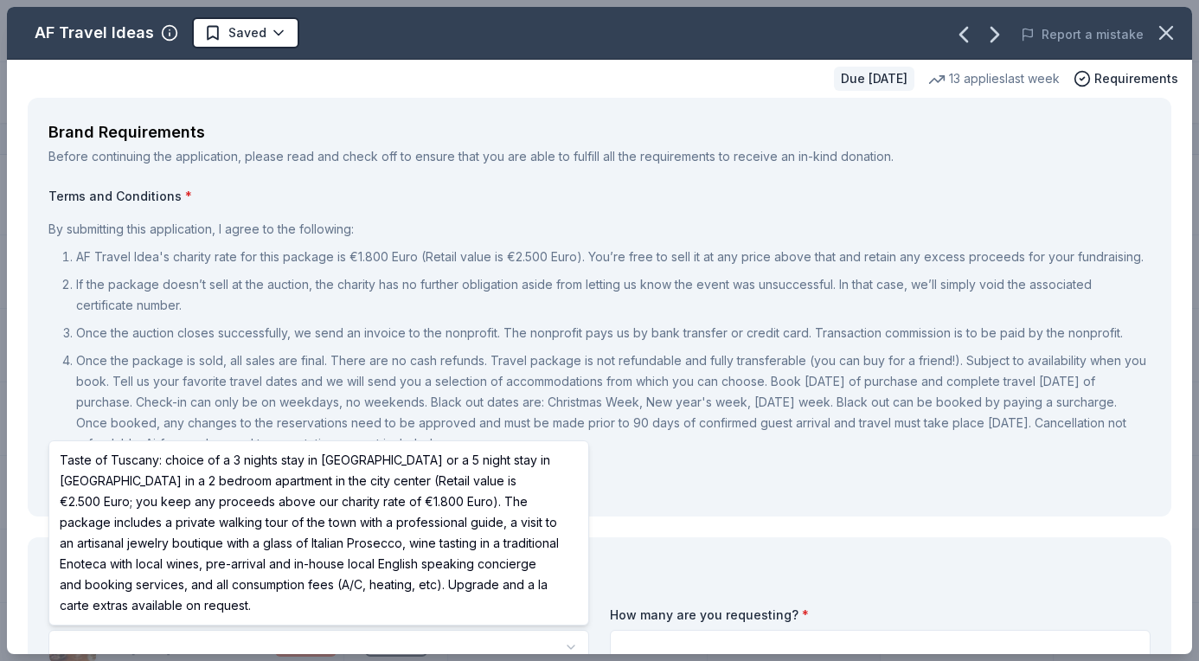
click at [525, 642] on html "Spring Fundraiser Track · 26 Discover Start free trial Earn Rewards 26 Saved Ap…" at bounding box center [599, 330] width 1199 height 661
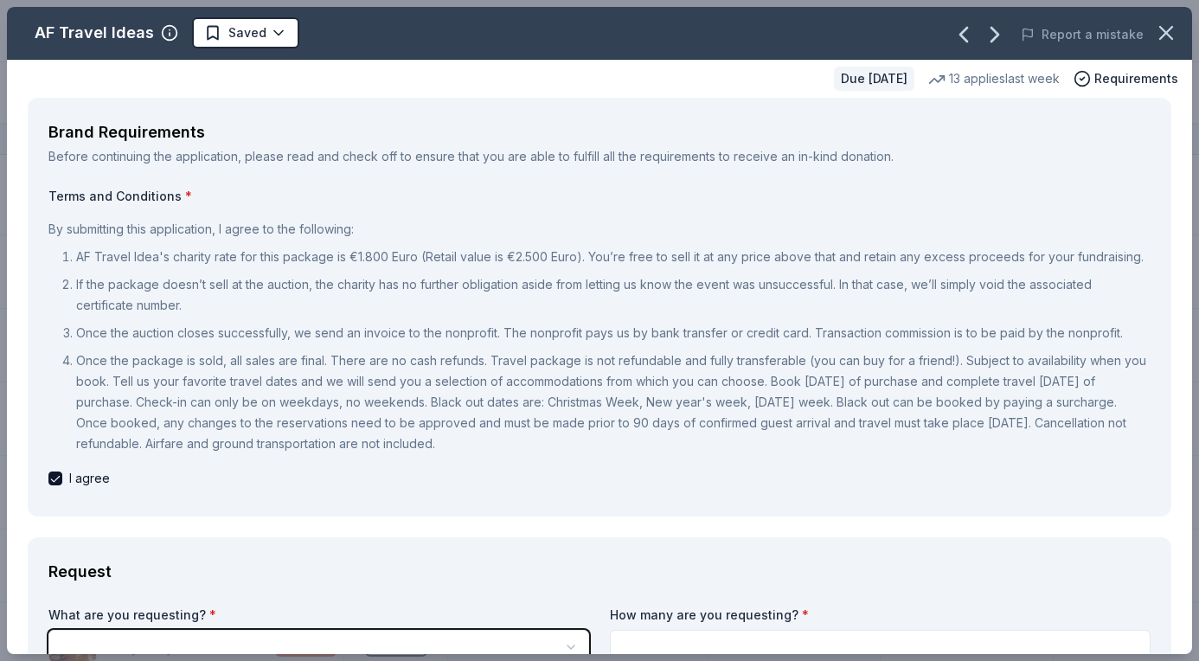
click at [515, 639] on html "Spring Fundraiser Track · 26 Discover Start free trial Earn Rewards 26 Saved Ap…" at bounding box center [599, 330] width 1199 height 661
click at [720, 276] on html "Spring Fundraiser Track · 26 Discover Start free trial Earn Rewards 26 Saved Ap…" at bounding box center [599, 330] width 1199 height 661
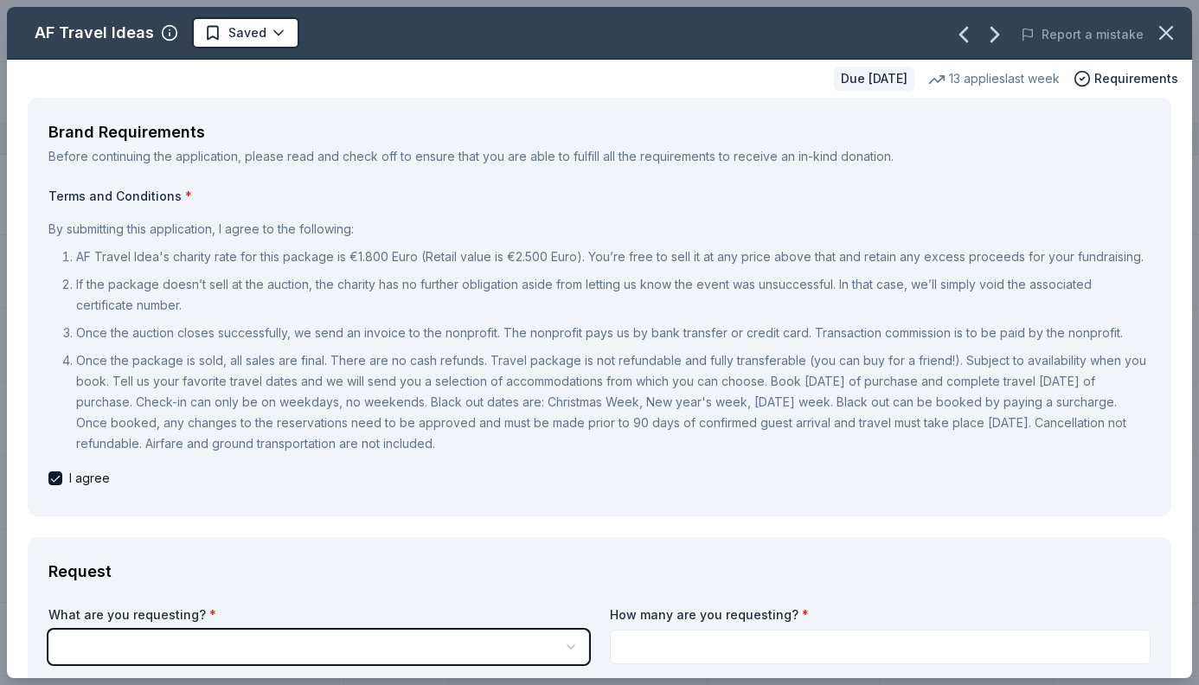
scroll to position [997, 0]
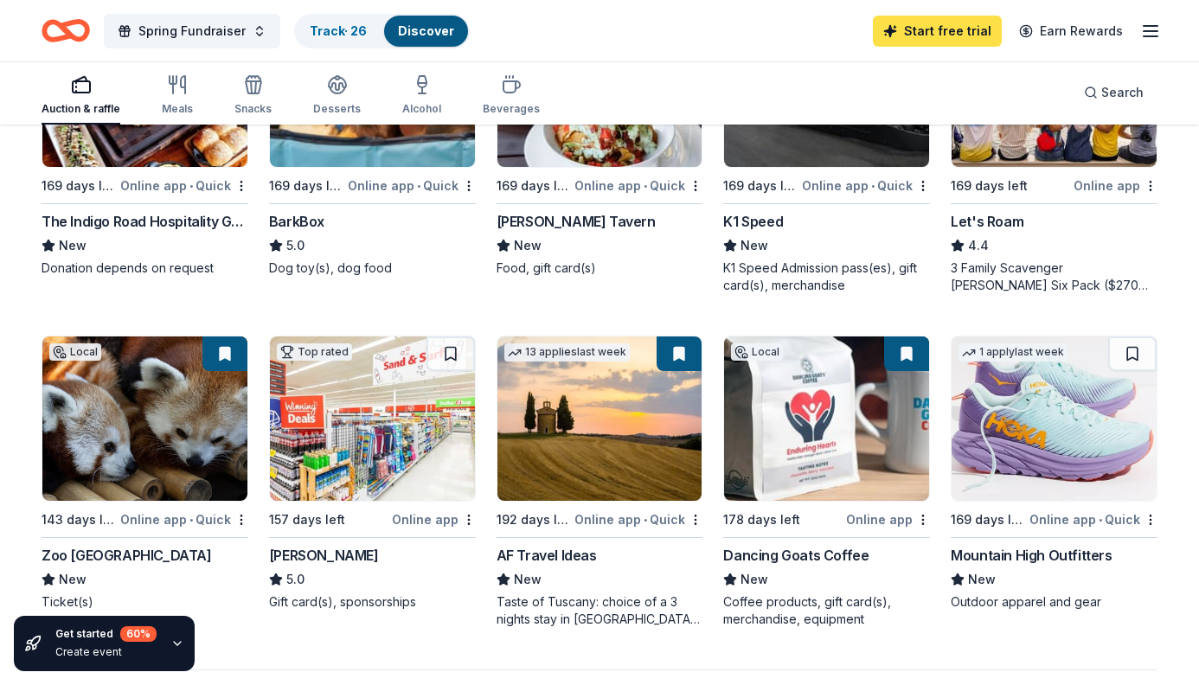
click at [949, 33] on link "Start free trial" at bounding box center [937, 31] width 129 height 31
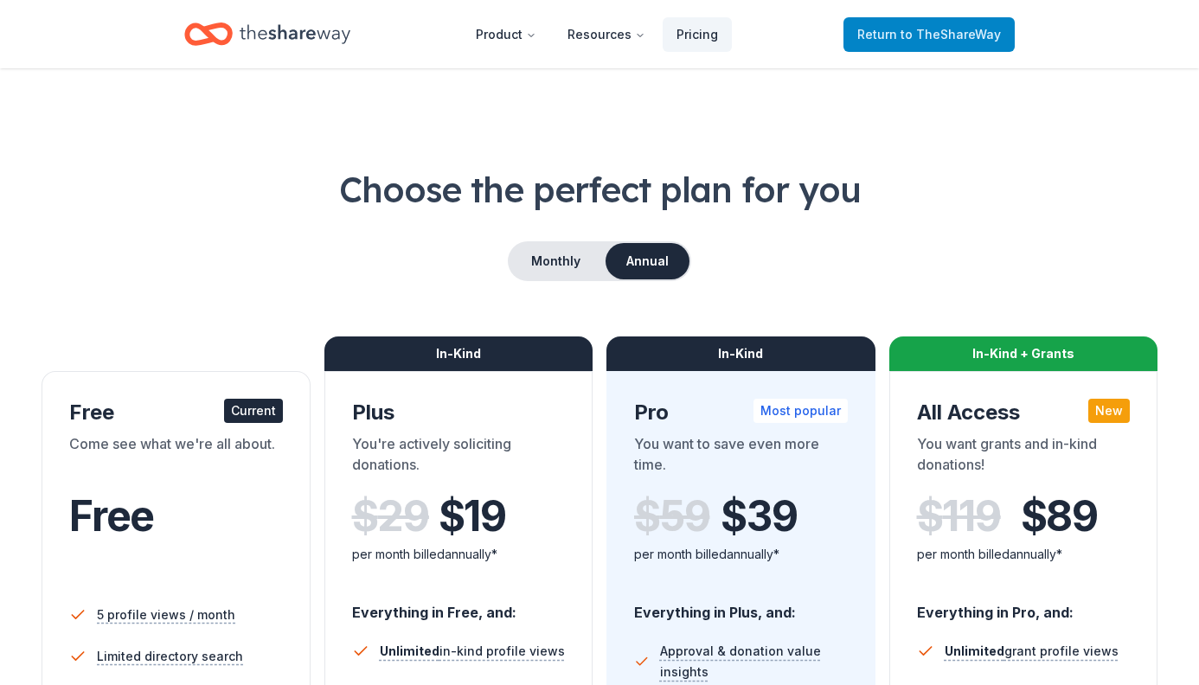
click at [903, 35] on span "Return to TheShareWay" at bounding box center [930, 34] width 144 height 21
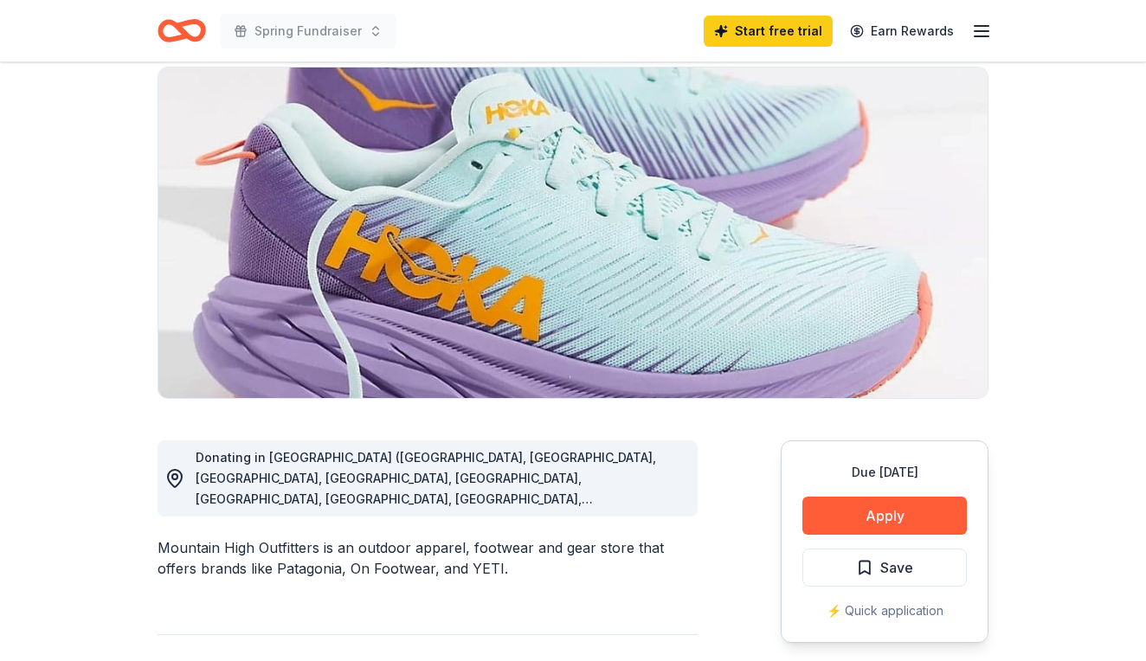
scroll to position [132, 0]
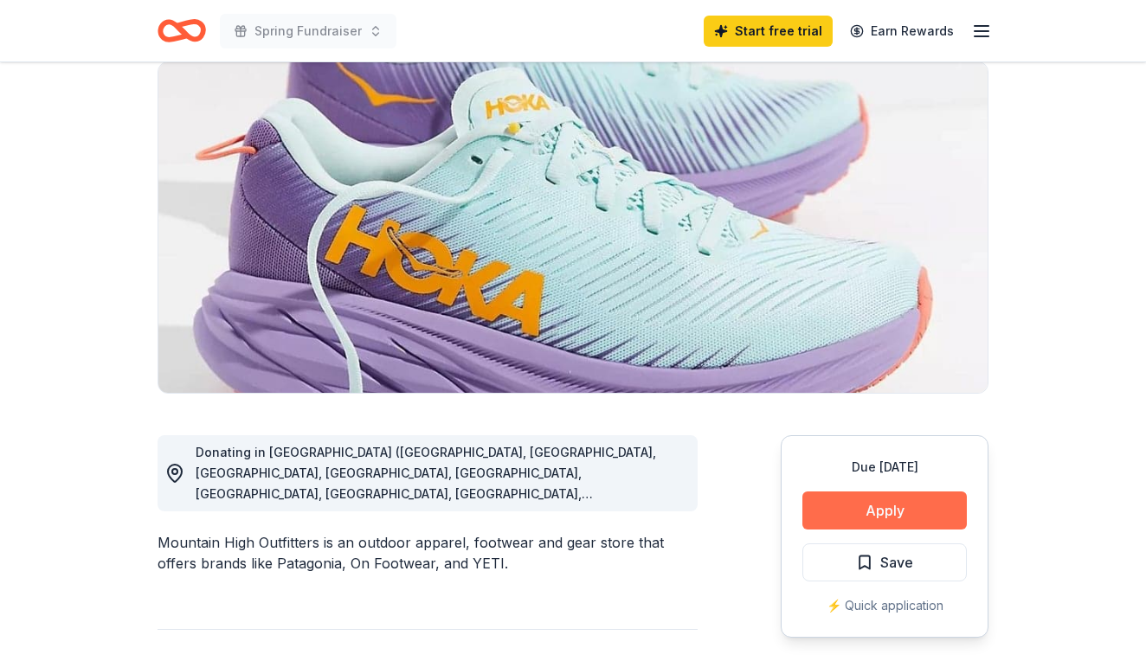
click at [894, 505] on button "Apply" at bounding box center [884, 510] width 164 height 38
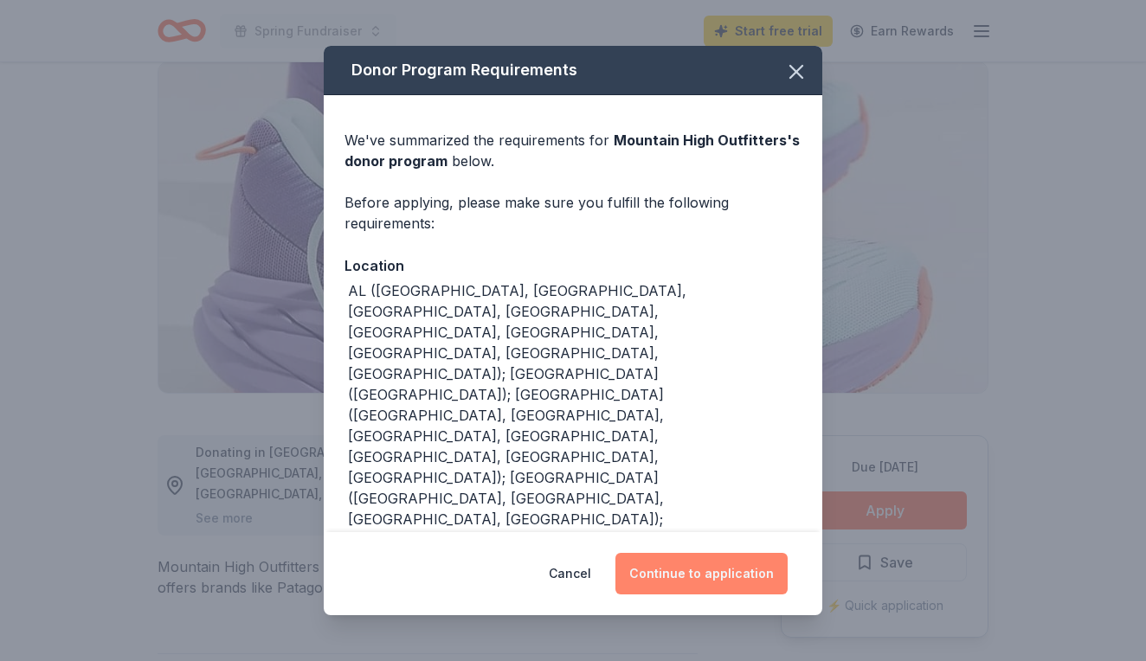
click at [689, 573] on button "Continue to application" at bounding box center [701, 574] width 172 height 42
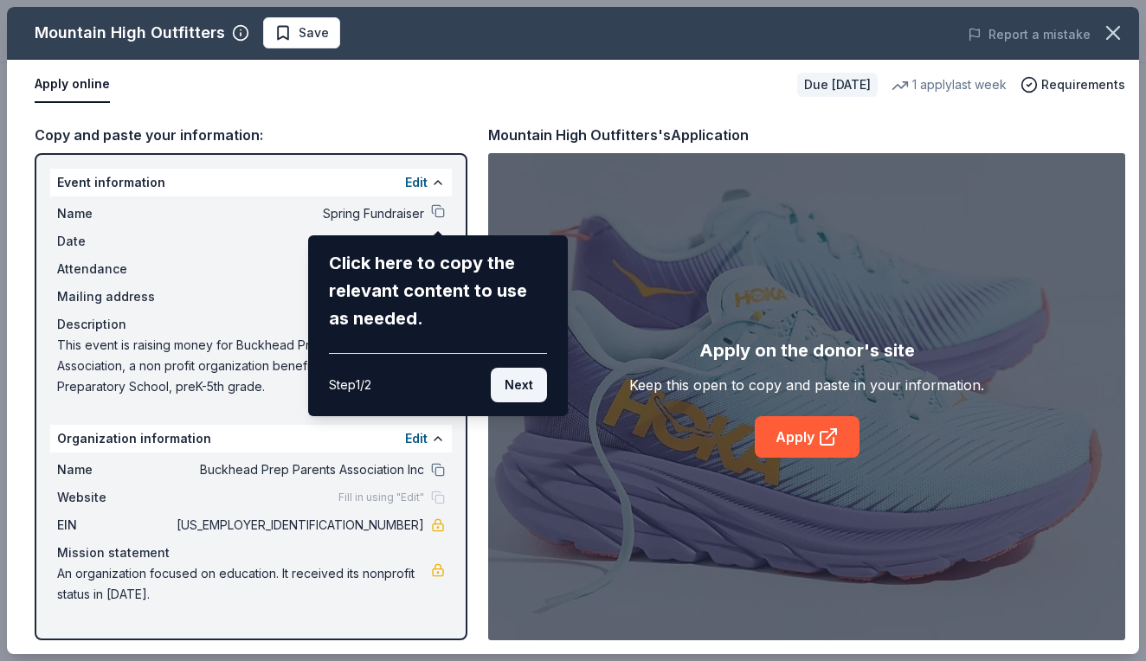
click at [518, 380] on button "Next" at bounding box center [519, 385] width 56 height 35
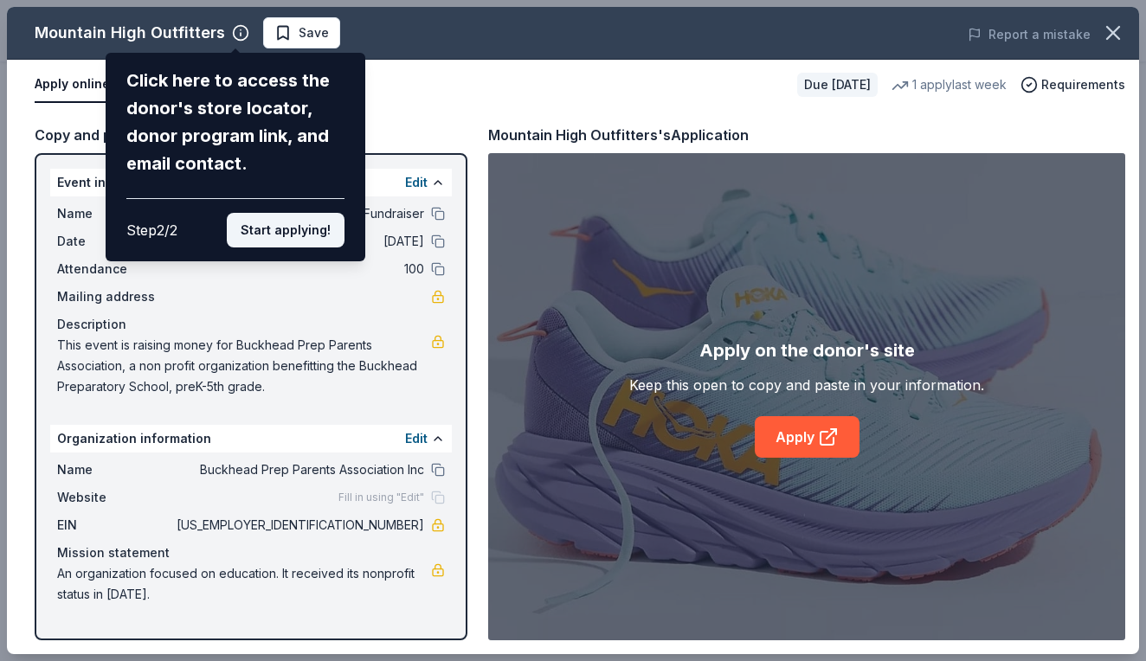
click at [316, 213] on button "Start applying!" at bounding box center [286, 230] width 118 height 35
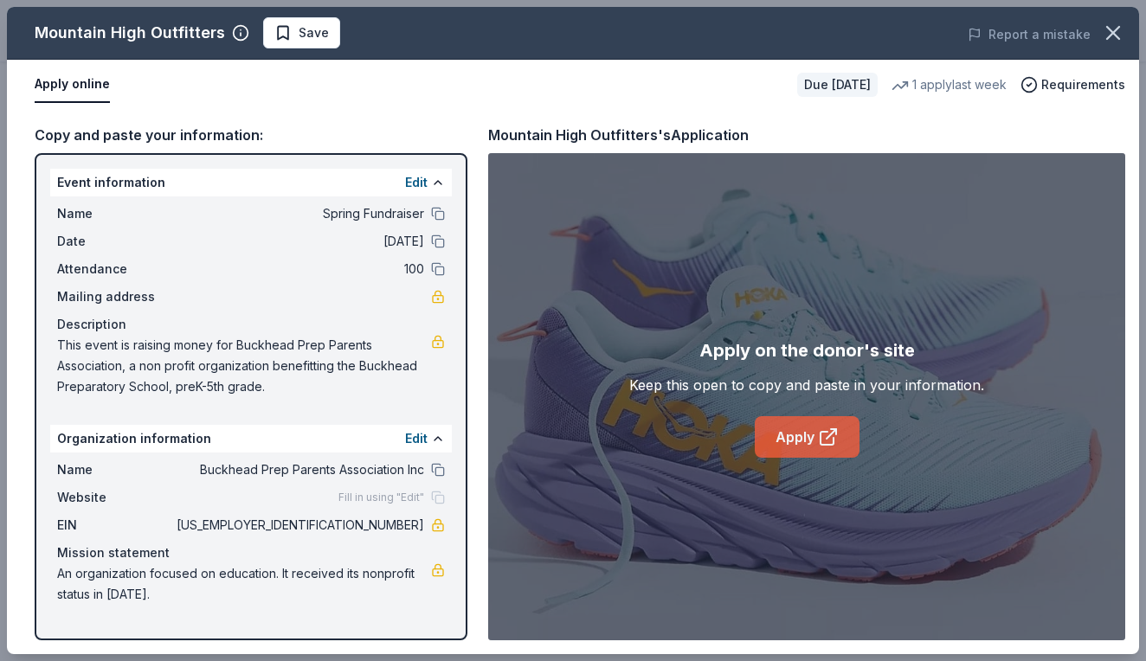
click at [801, 434] on link "Apply" at bounding box center [807, 437] width 105 height 42
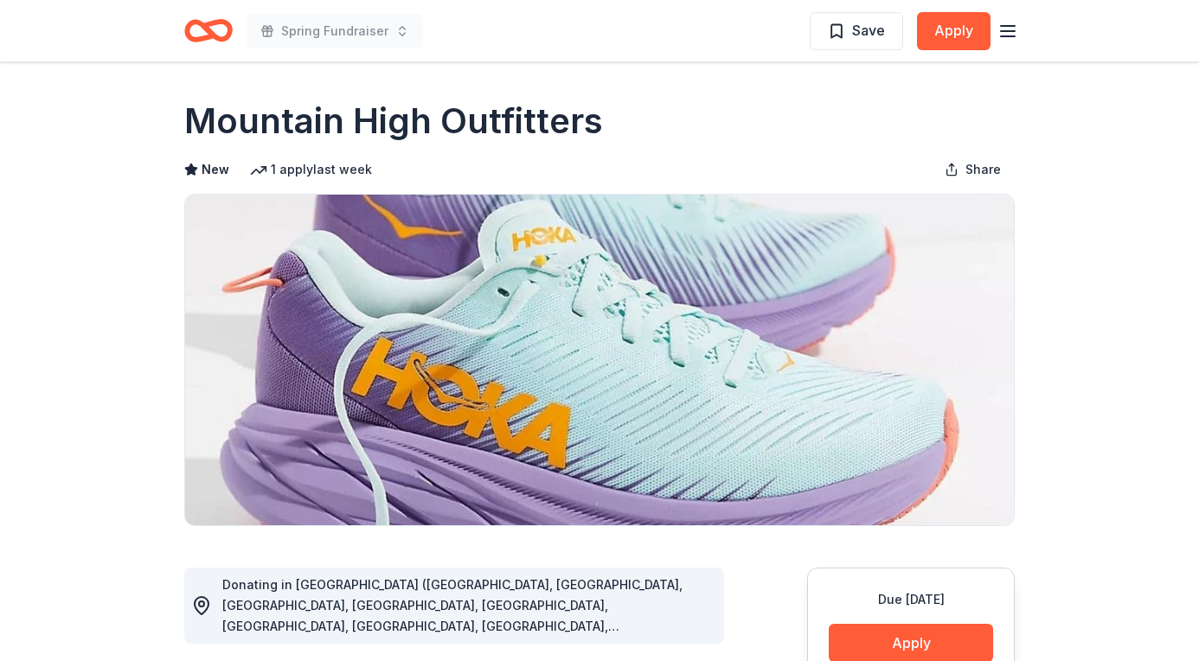
click at [1012, 31] on line "button" at bounding box center [1008, 31] width 14 height 0
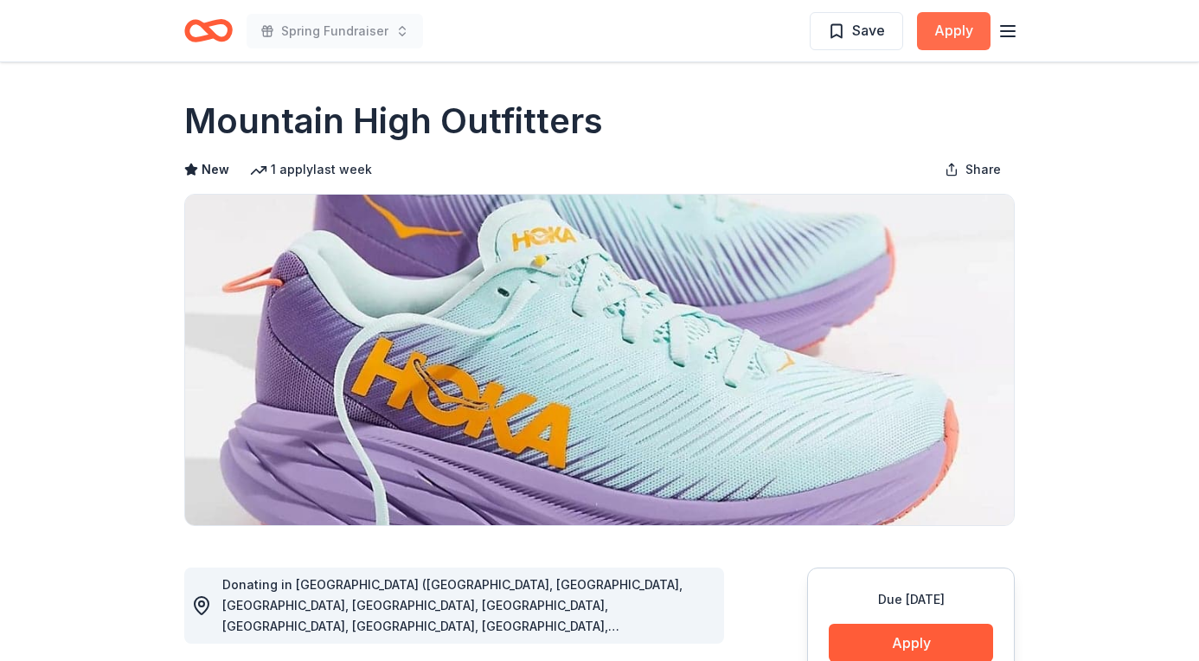
click at [955, 30] on button "Apply" at bounding box center [954, 31] width 74 height 38
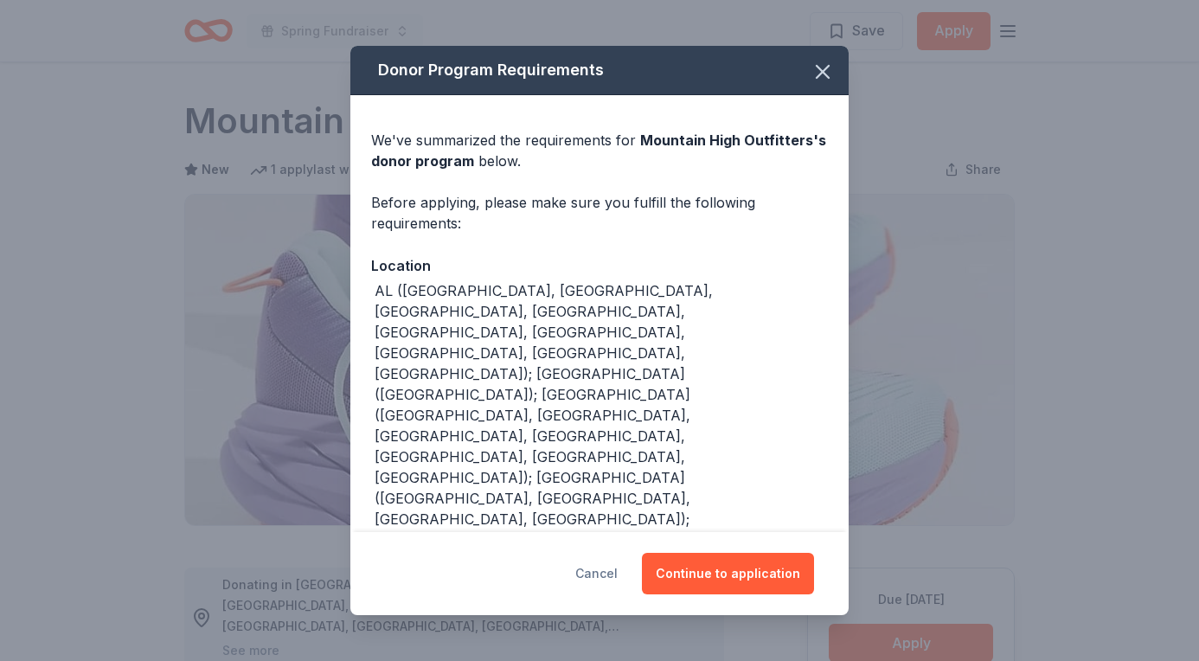
click at [600, 570] on button "Cancel" at bounding box center [596, 574] width 42 height 42
